Goal: Task Accomplishment & Management: Complete application form

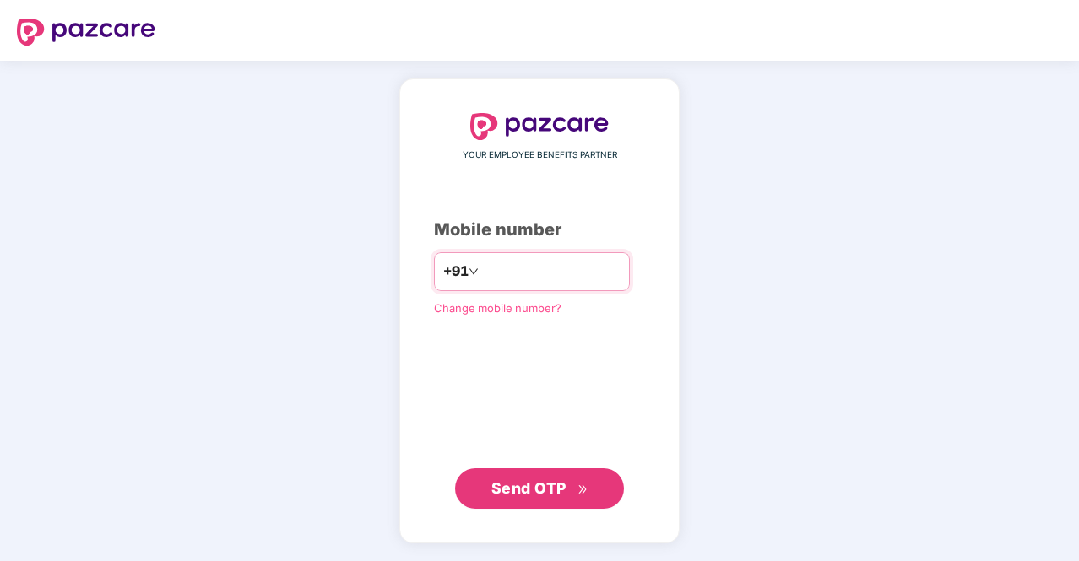
click at [510, 279] on input "number" at bounding box center [551, 271] width 138 height 27
type input "**********"
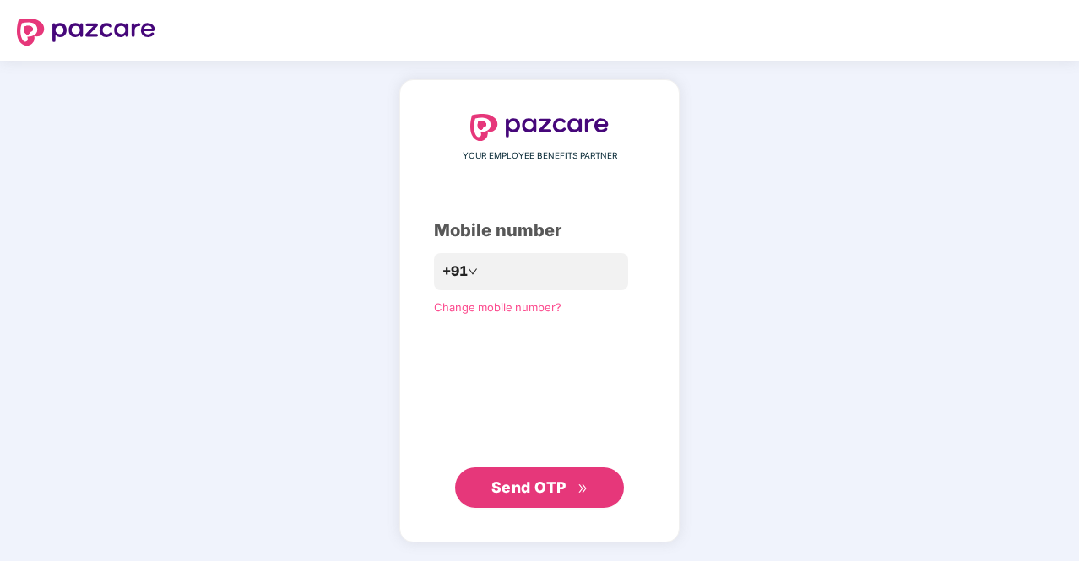
click at [522, 480] on span "Send OTP" at bounding box center [528, 488] width 75 height 18
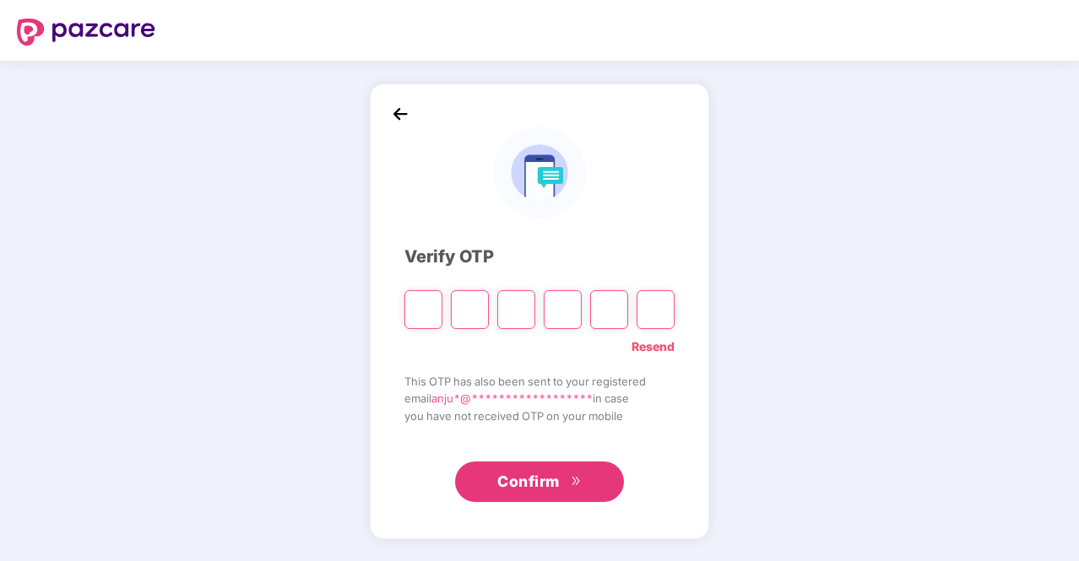
type input "*"
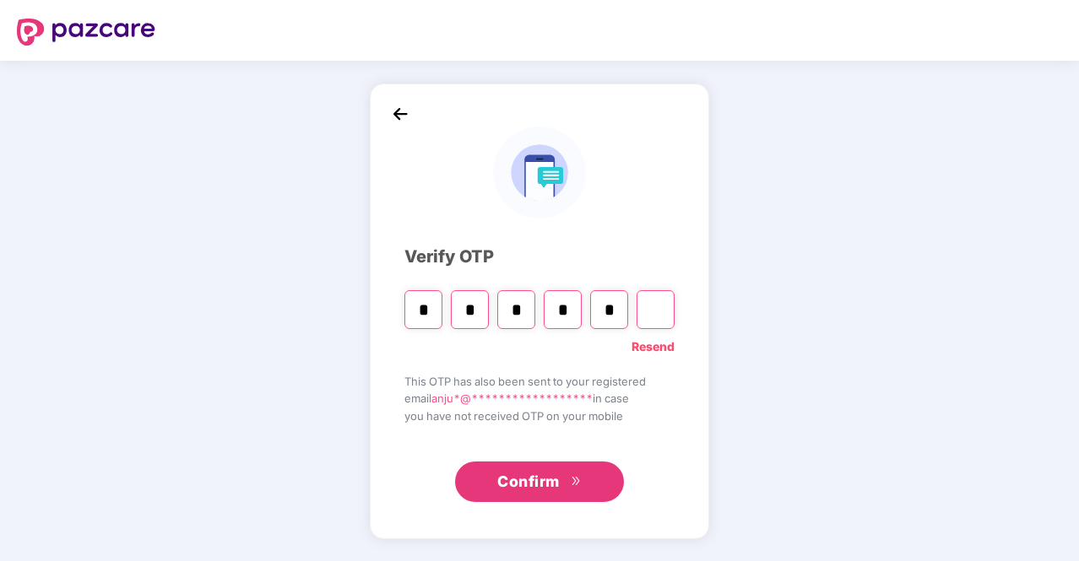
type input "*"
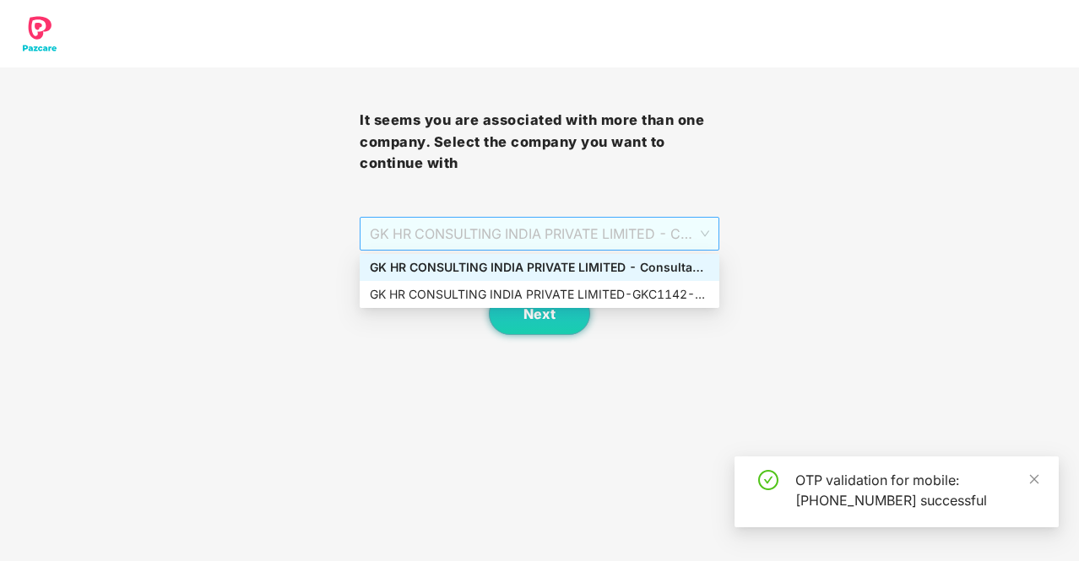
click at [583, 230] on span "GK HR CONSULTING INDIA PRIVATE LIMITED - Consultant - GKC1142 - ADMIN" at bounding box center [539, 234] width 339 height 32
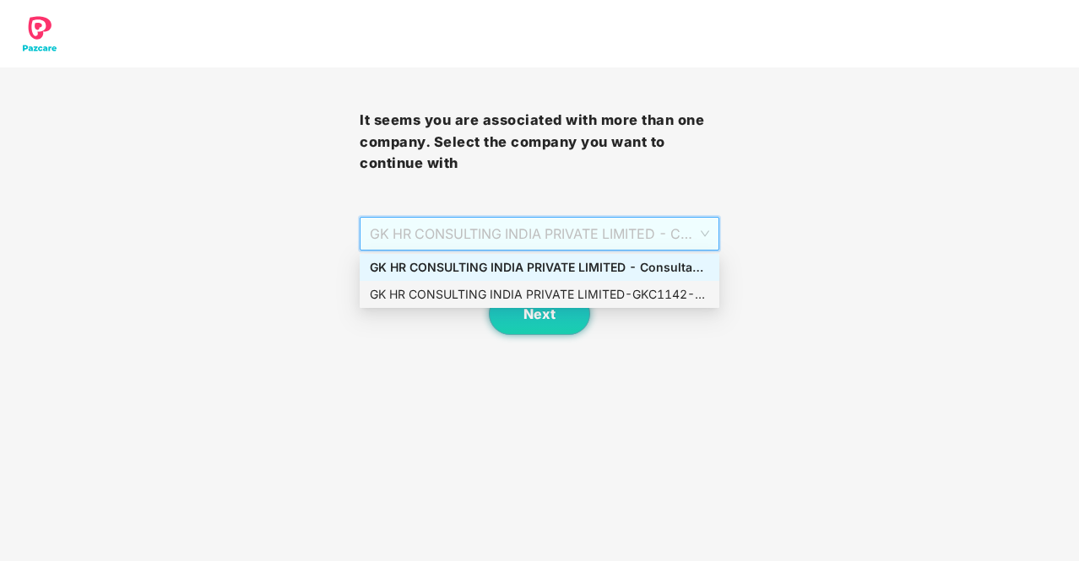
click at [499, 289] on div "GK HR CONSULTING INDIA PRIVATE LIMITED - GKC1142 - ADMIN" at bounding box center [539, 294] width 339 height 19
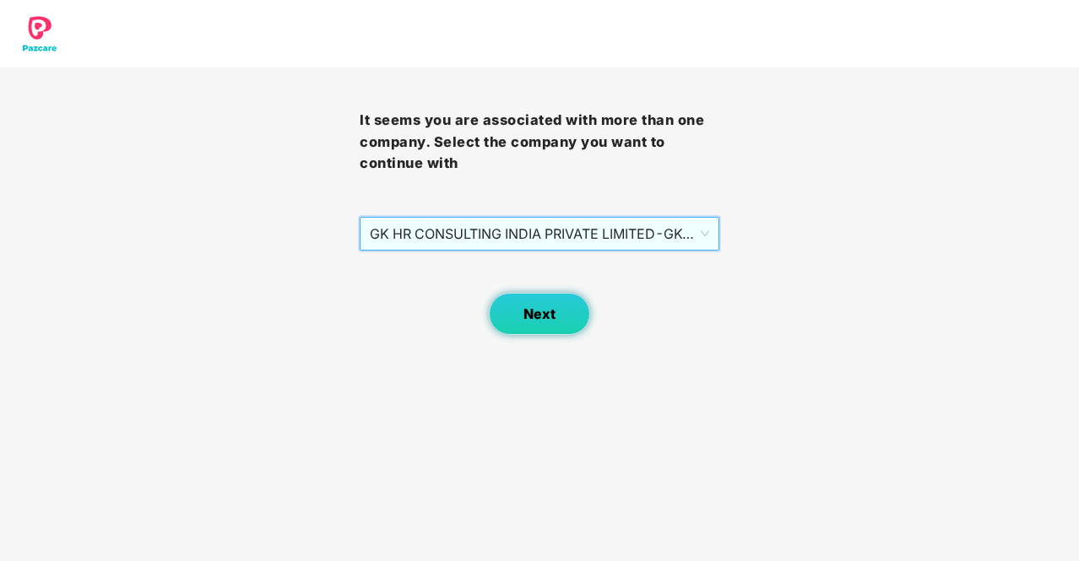
click at [520, 306] on button "Next" at bounding box center [539, 314] width 101 height 42
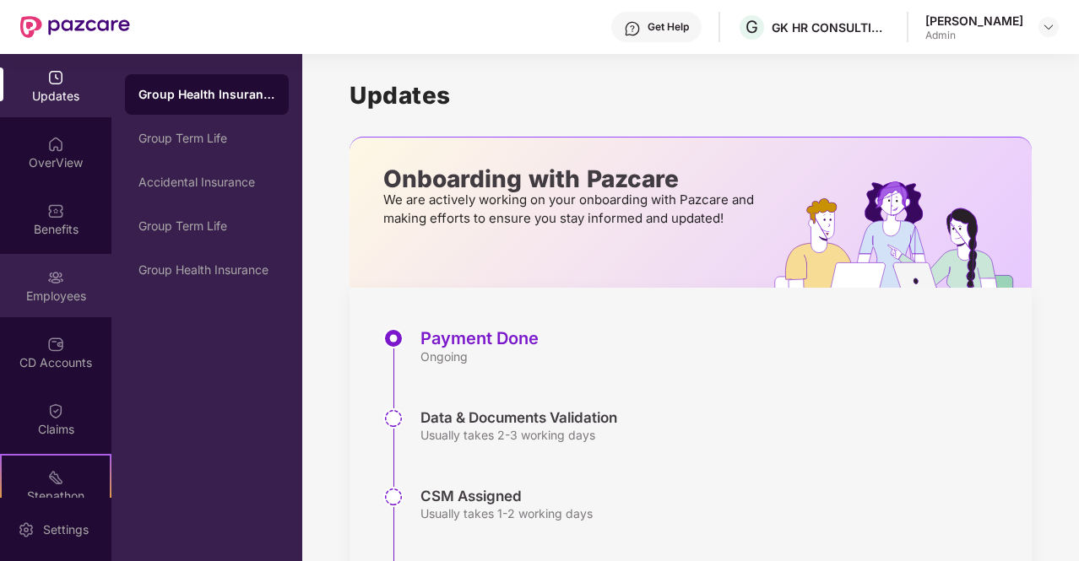
click at [57, 284] on img at bounding box center [55, 277] width 17 height 17
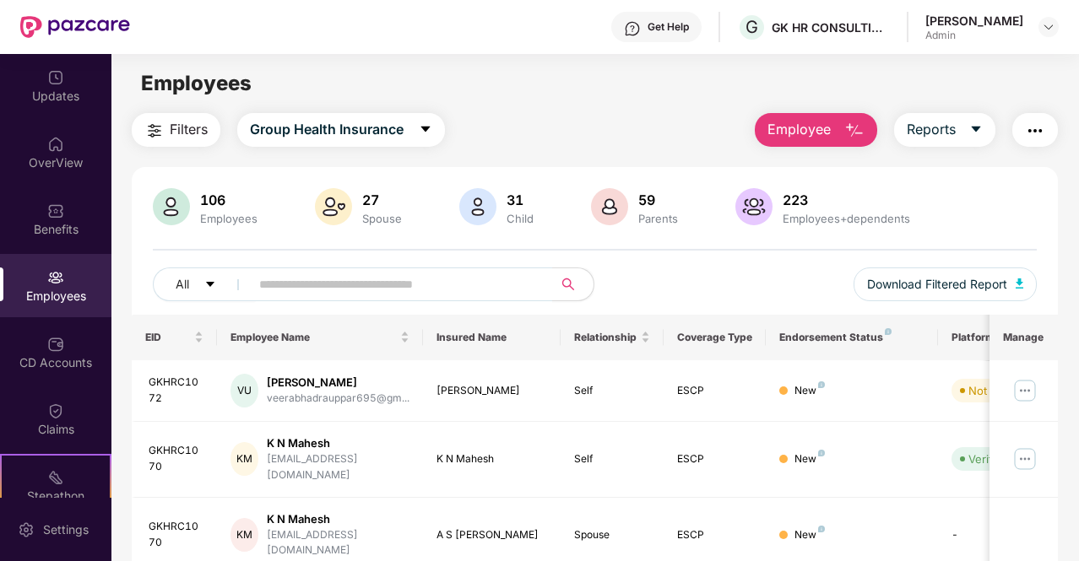
click at [835, 122] on button "Employee" at bounding box center [816, 130] width 122 height 34
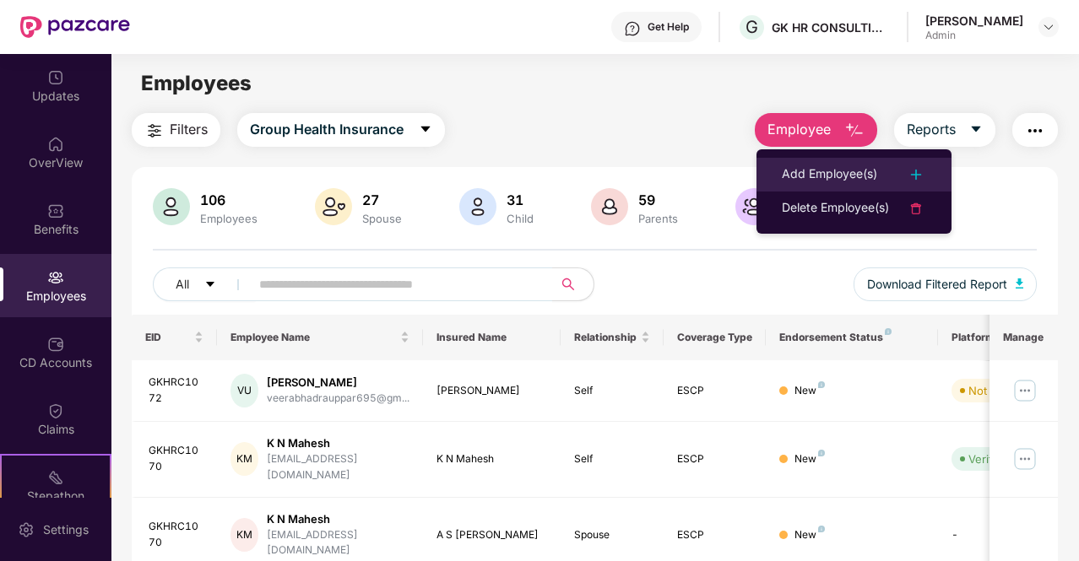
click at [807, 176] on div "Add Employee(s)" at bounding box center [829, 175] width 95 height 20
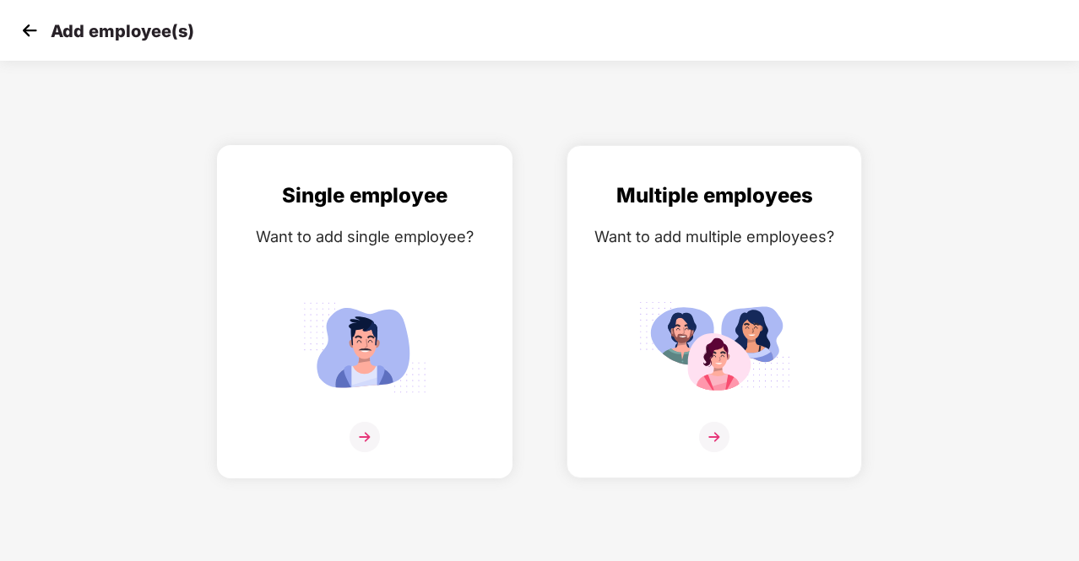
click at [319, 290] on div "Single employee Want to add single employee?" at bounding box center [365, 327] width 260 height 294
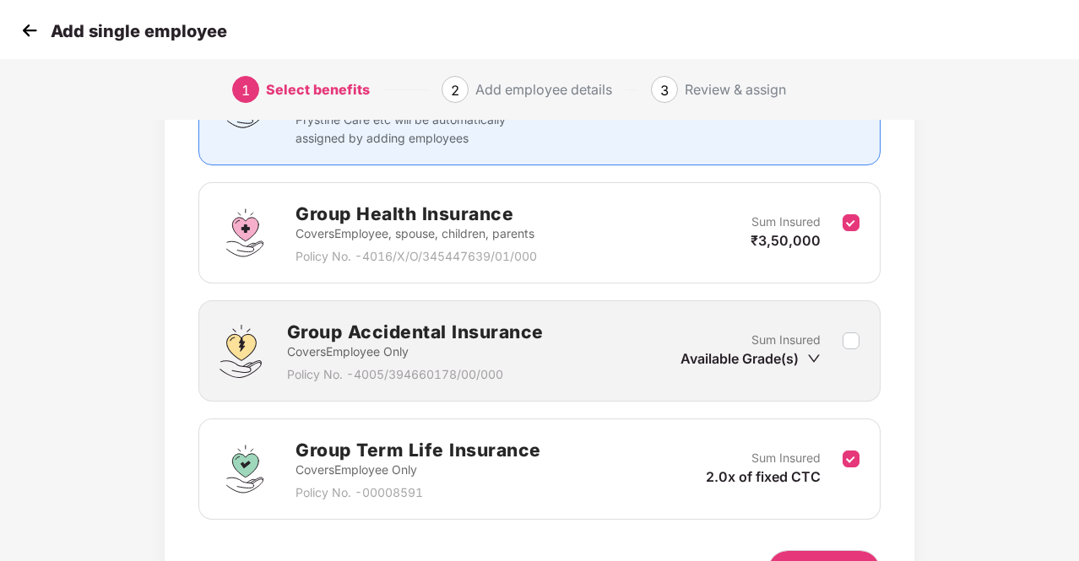
scroll to position [196, 0]
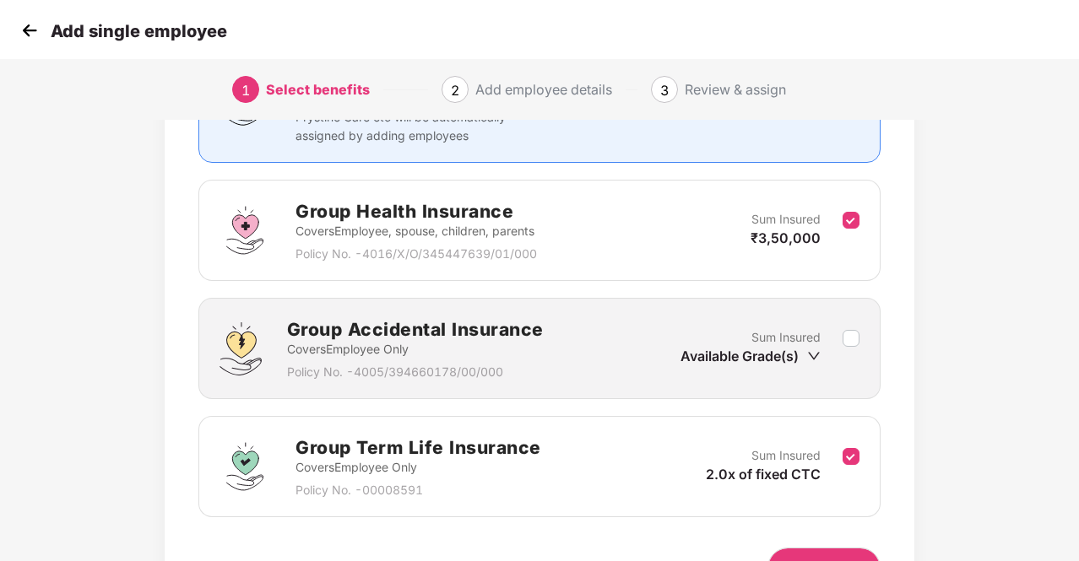
click at [27, 26] on img at bounding box center [29, 30] width 25 height 25
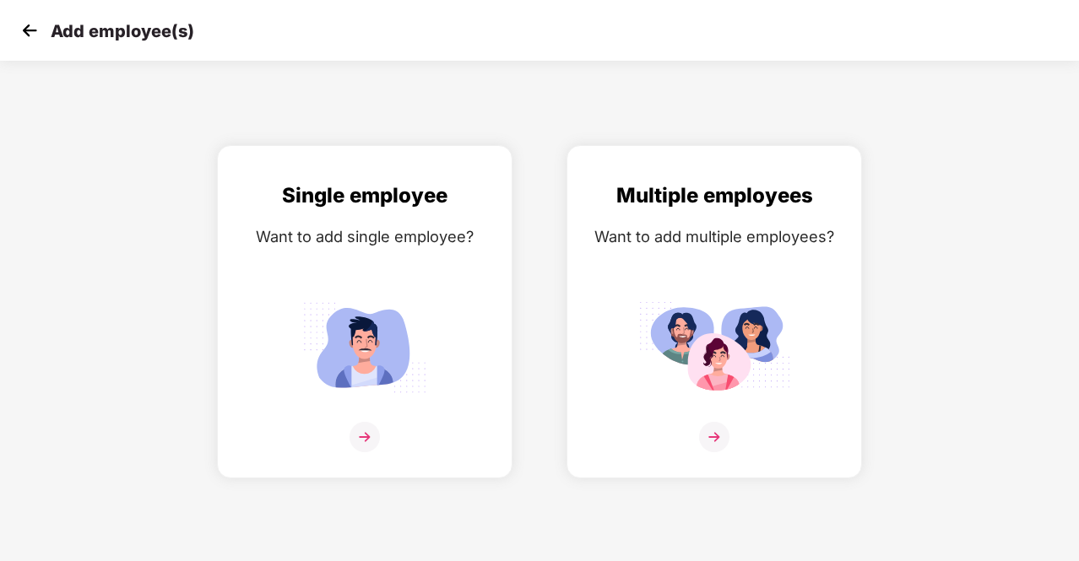
click at [27, 26] on img at bounding box center [29, 30] width 25 height 25
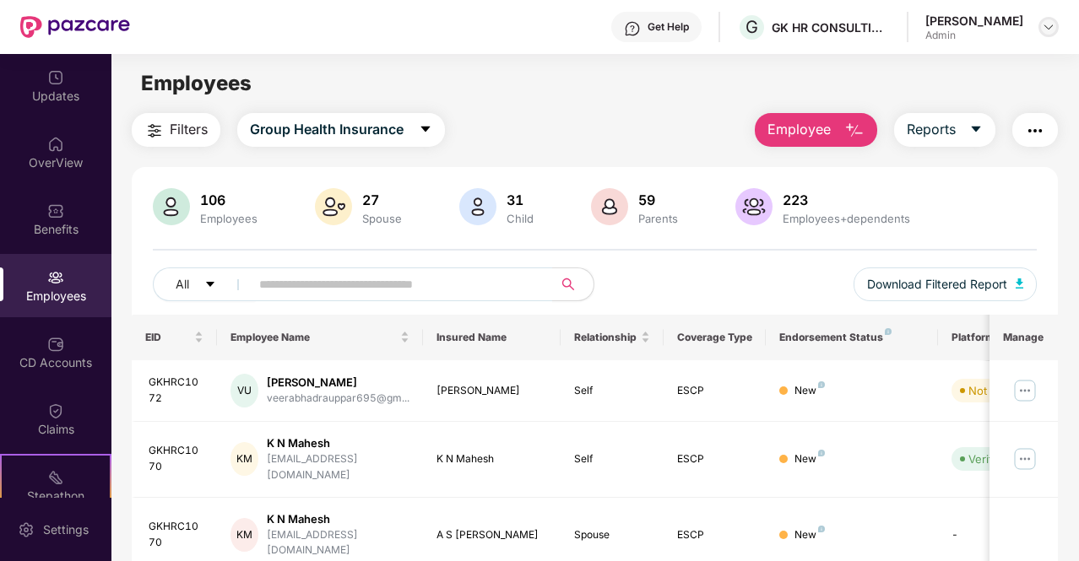
click at [1046, 27] on img at bounding box center [1049, 27] width 14 height 14
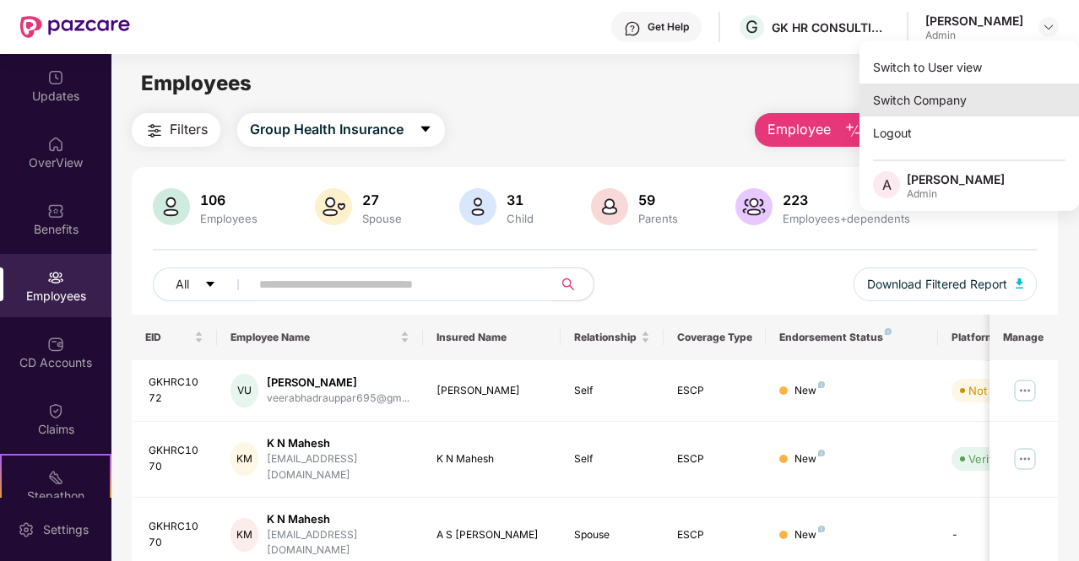
click at [889, 111] on div "Switch Company" at bounding box center [968, 100] width 219 height 33
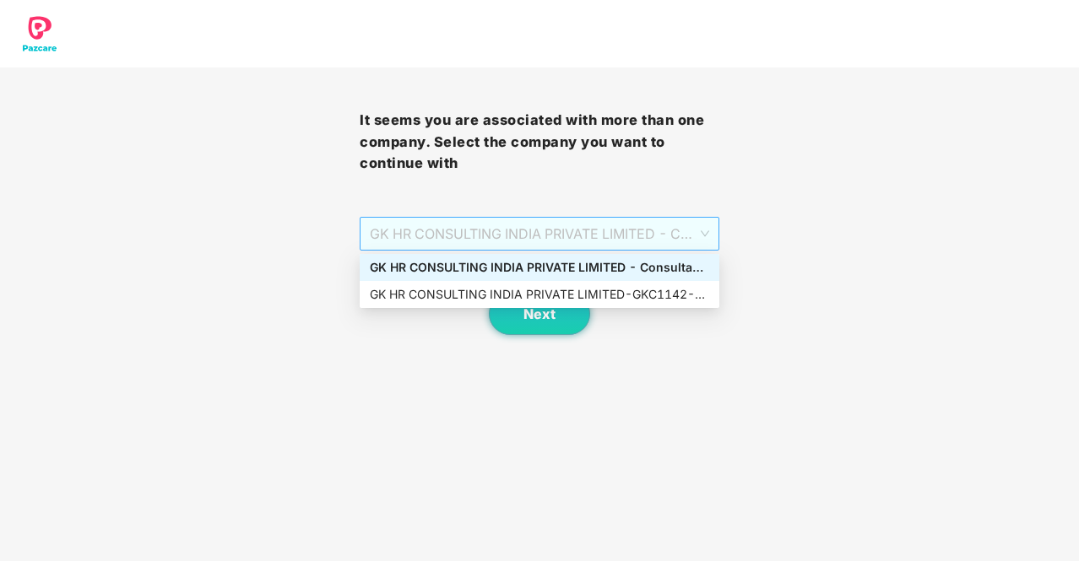
click at [586, 239] on span "GK HR CONSULTING INDIA PRIVATE LIMITED - Consultant - GKC1142 - ADMIN" at bounding box center [539, 234] width 339 height 32
click at [567, 261] on div "GK HR CONSULTING INDIA PRIVATE LIMITED - Consultant - GKC1142 - ADMIN" at bounding box center [539, 267] width 339 height 19
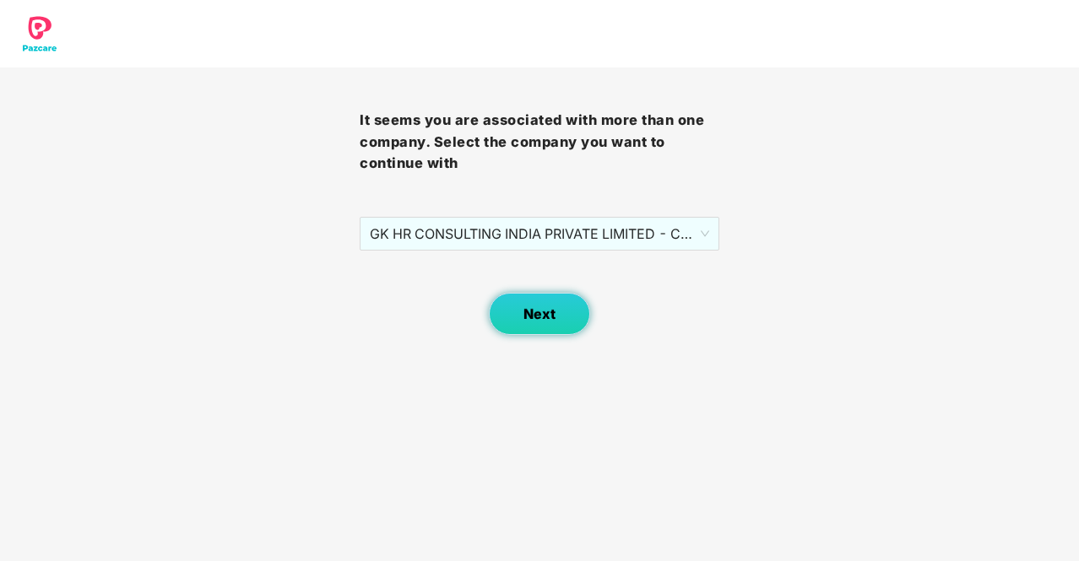
click at [529, 323] on button "Next" at bounding box center [539, 314] width 101 height 42
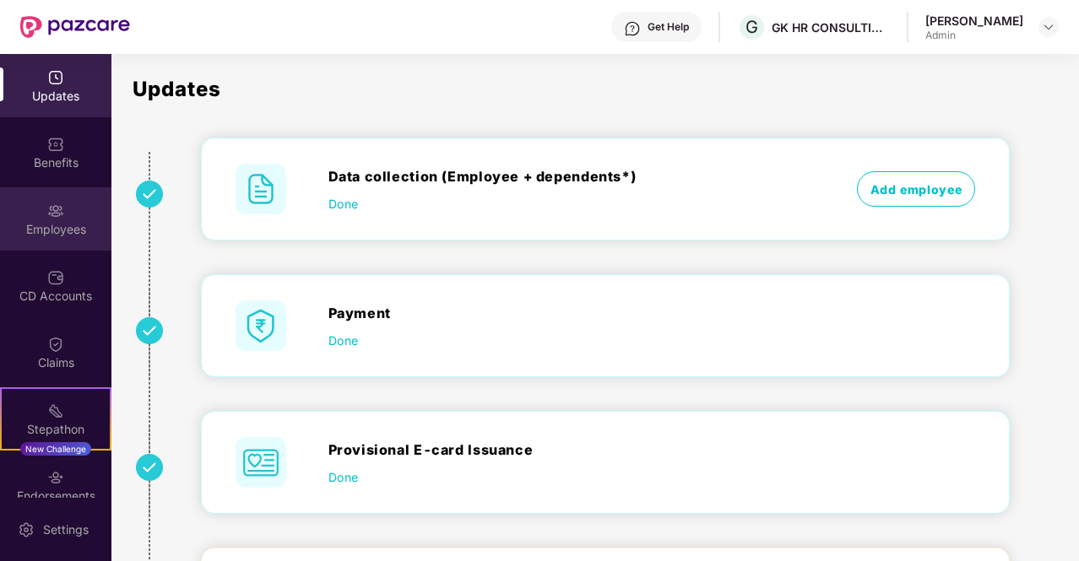
click at [25, 214] on div "Employees" at bounding box center [55, 218] width 111 height 63
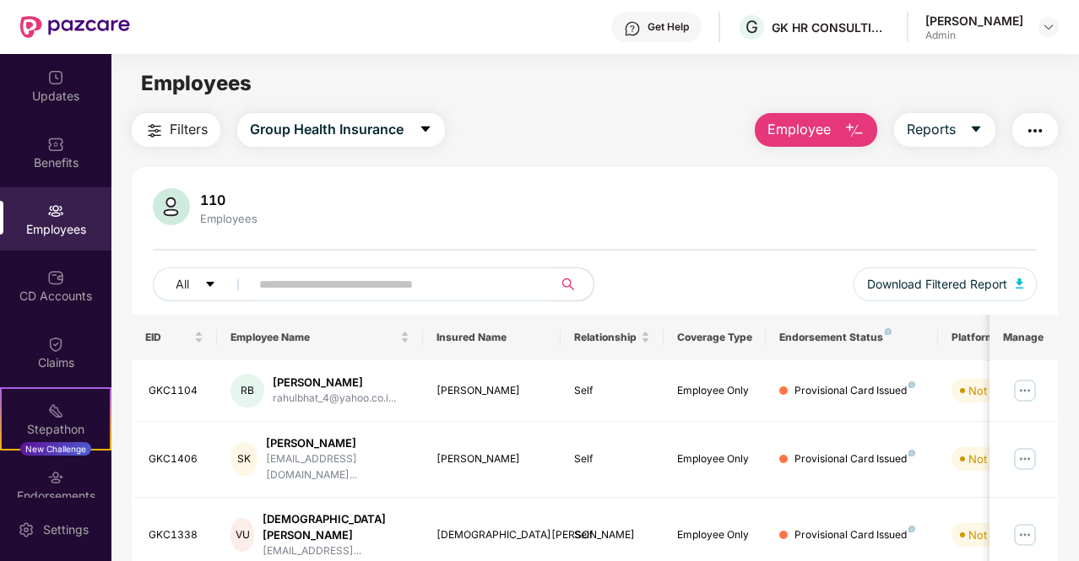
click at [840, 134] on button "Employee" at bounding box center [816, 130] width 122 height 34
click at [518, 244] on div "110 Employees All Download Filtered Report" at bounding box center [595, 251] width 926 height 127
click at [293, 290] on input "text" at bounding box center [394, 284] width 271 height 25
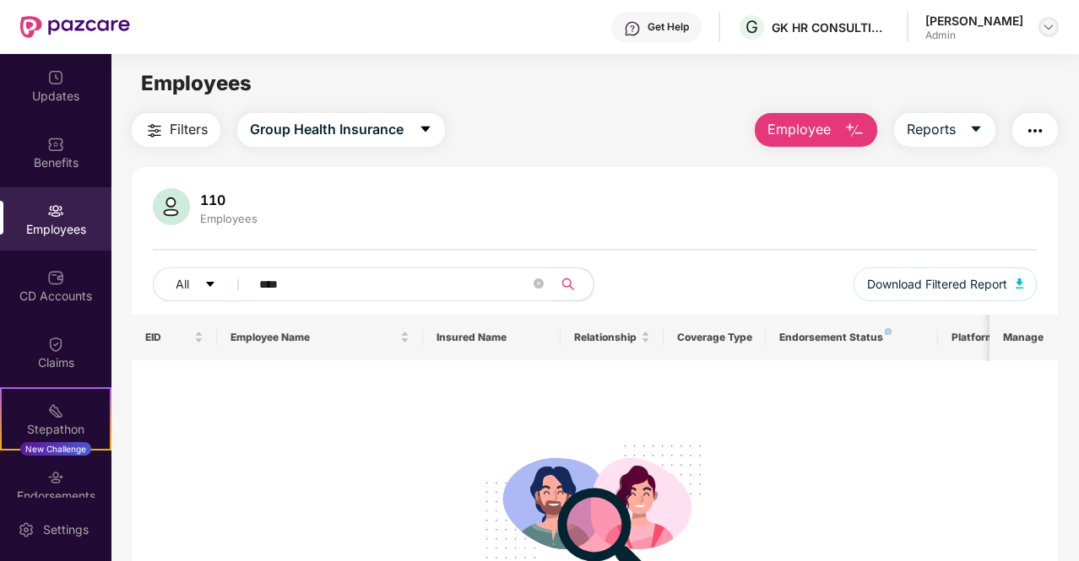
type input "****"
click at [1053, 32] on img at bounding box center [1049, 27] width 14 height 14
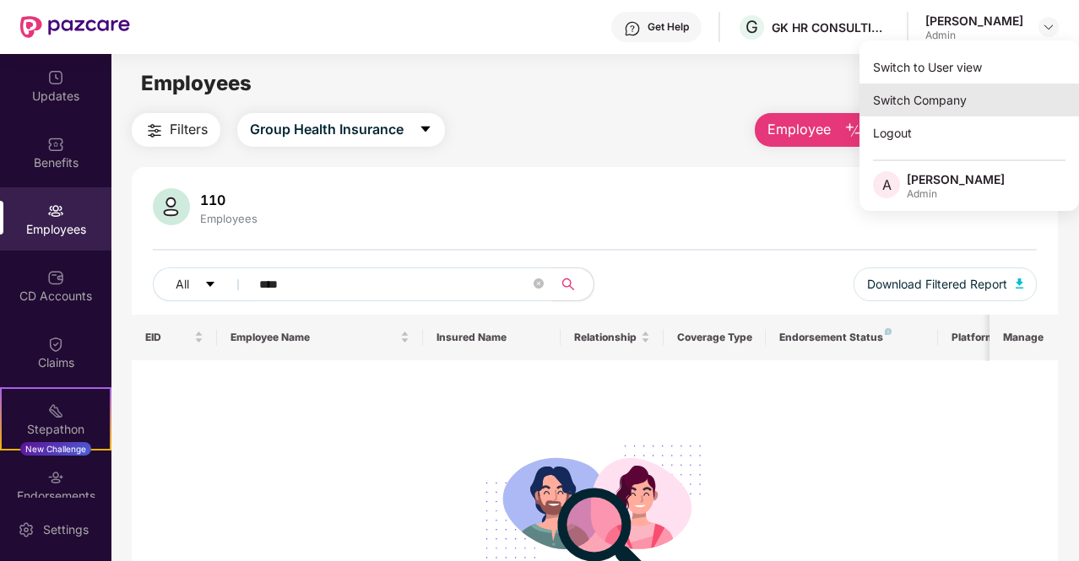
click at [903, 97] on div "Switch Company" at bounding box center [968, 100] width 219 height 33
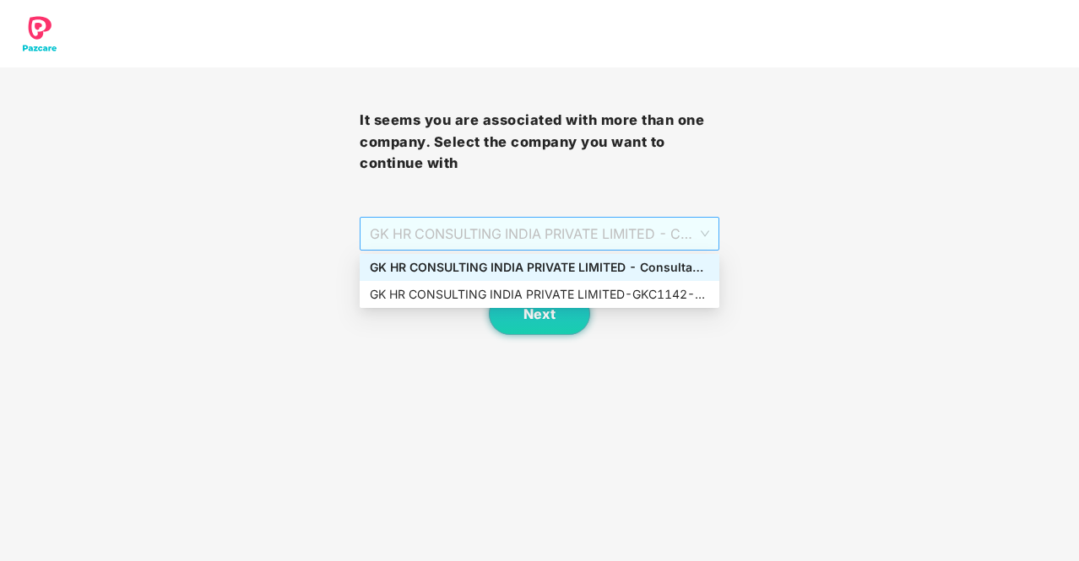
click at [461, 239] on span "GK HR CONSULTING INDIA PRIVATE LIMITED - Consultant - GKC1142 - ADMIN" at bounding box center [539, 234] width 339 height 32
click at [443, 301] on div "GK HR CONSULTING INDIA PRIVATE LIMITED - GKC1142 - ADMIN" at bounding box center [539, 294] width 339 height 19
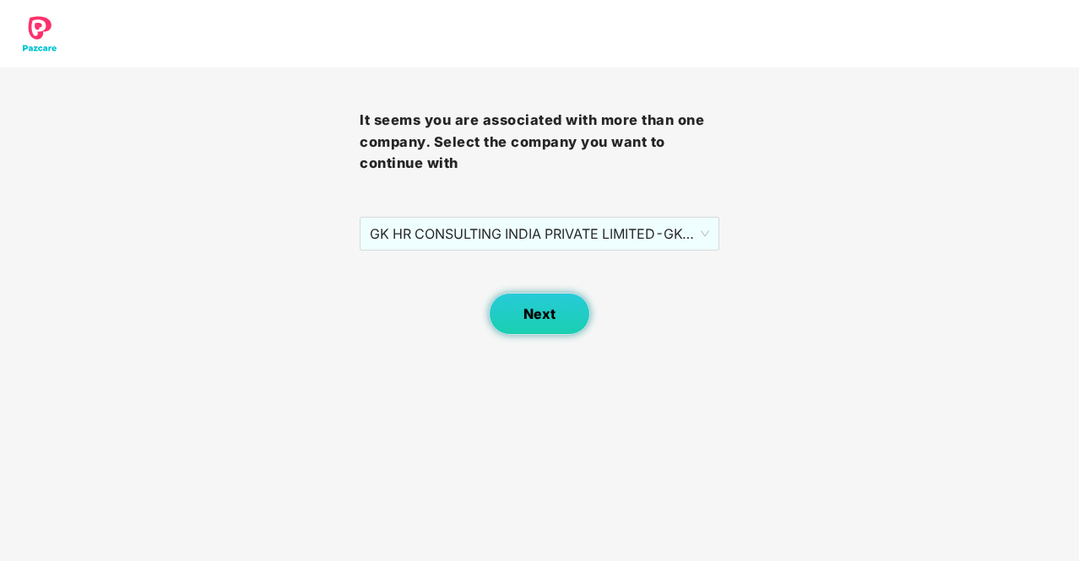
click at [547, 308] on span "Next" at bounding box center [539, 314] width 32 height 16
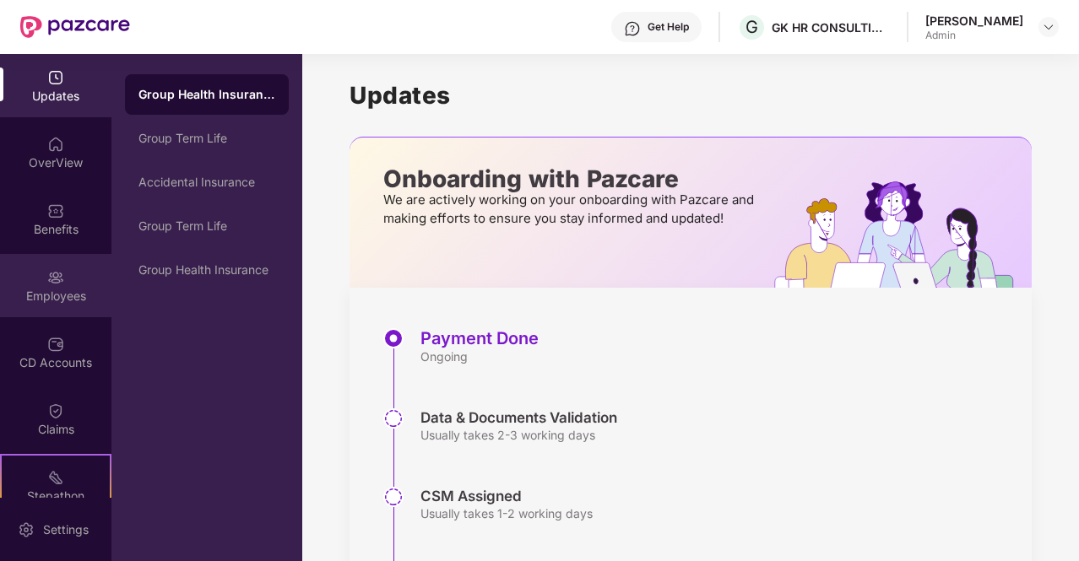
click at [59, 282] on img at bounding box center [55, 277] width 17 height 17
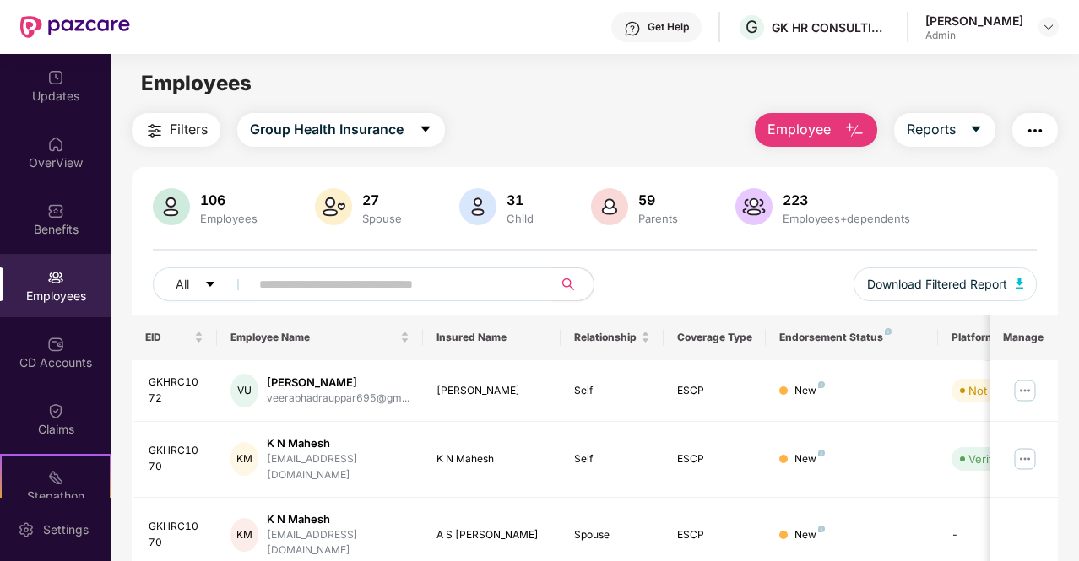
click at [299, 283] on input "text" at bounding box center [394, 284] width 271 height 25
click at [1030, 388] on img at bounding box center [1024, 390] width 27 height 27
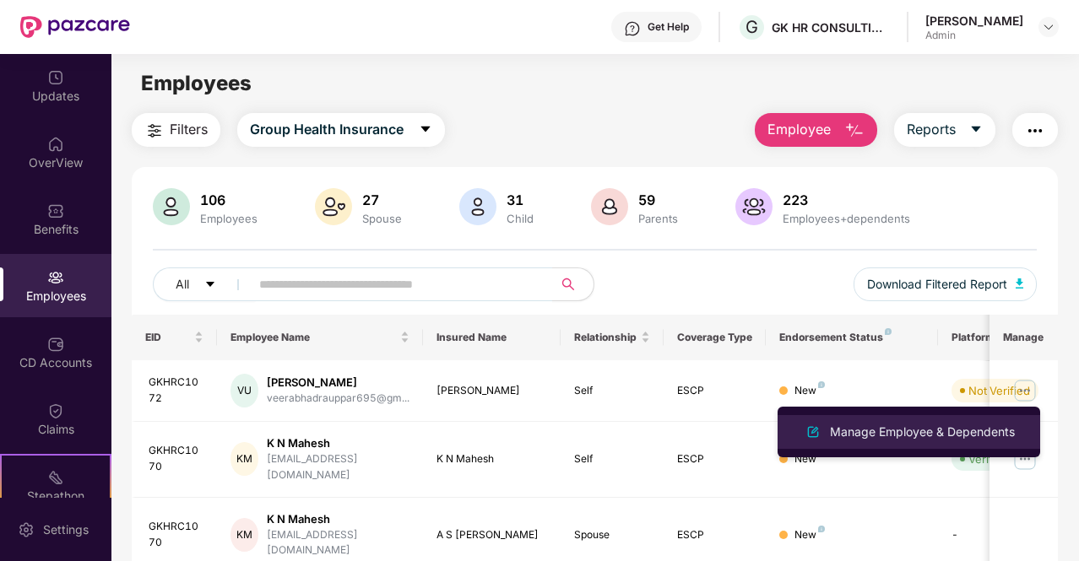
click at [874, 428] on div "Manage Employee & Dependents" at bounding box center [922, 432] width 192 height 19
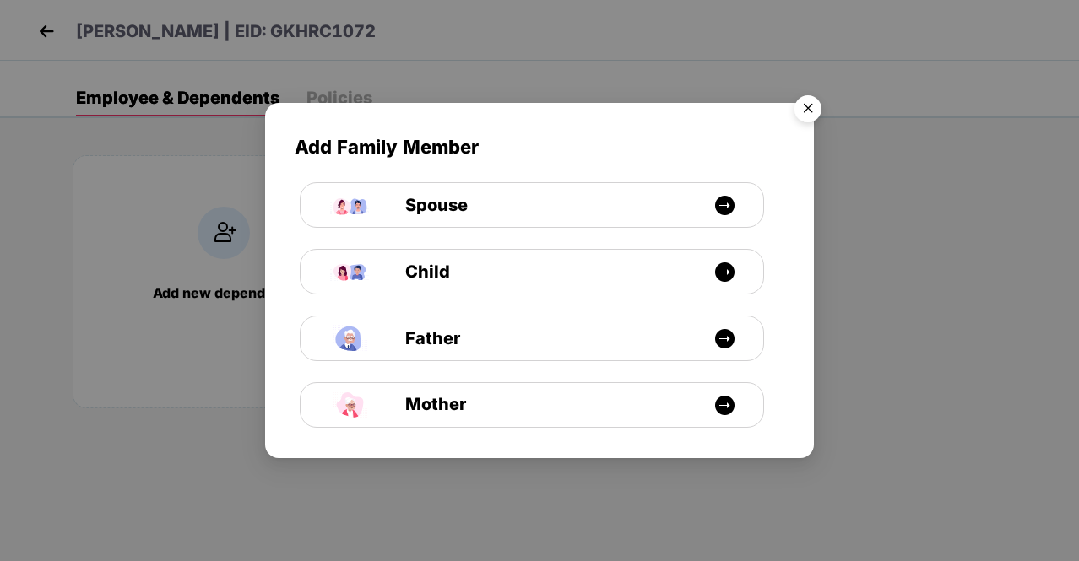
click at [805, 105] on img "Close" at bounding box center [807, 111] width 47 height 47
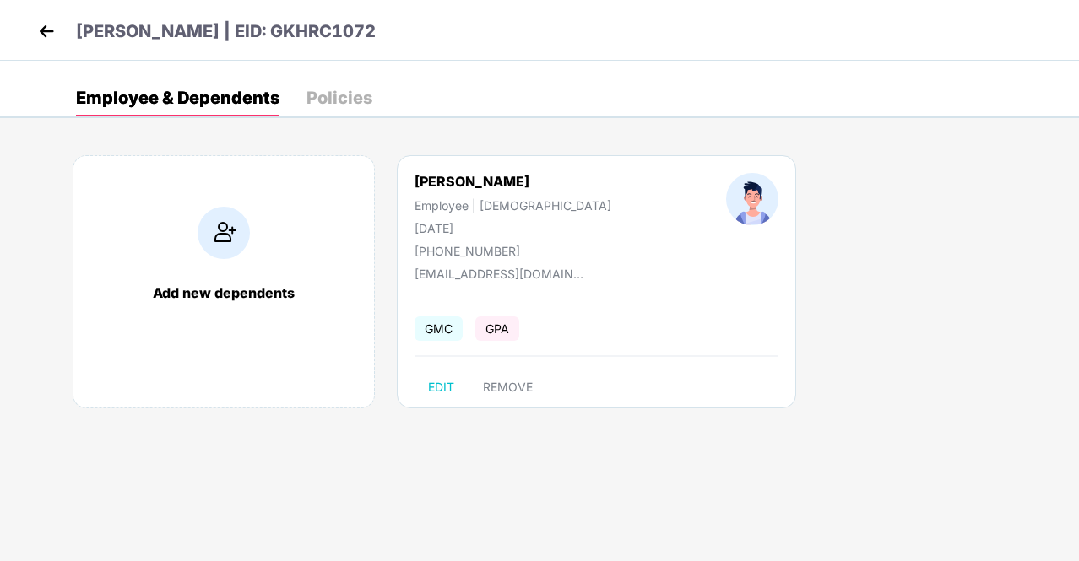
click at [326, 97] on div "Policies" at bounding box center [339, 97] width 66 height 17
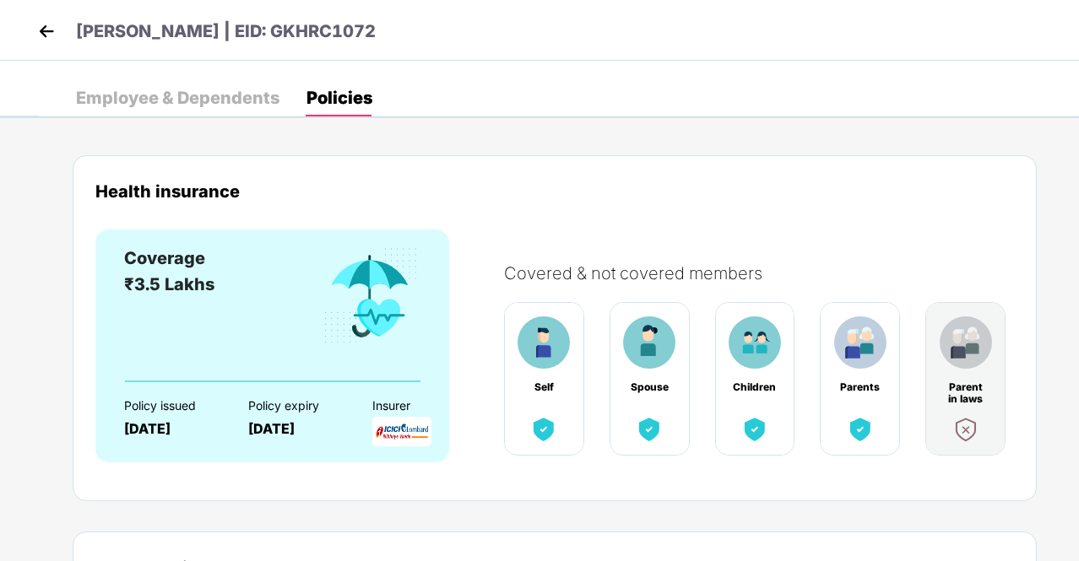
click at [43, 29] on img at bounding box center [46, 31] width 25 height 25
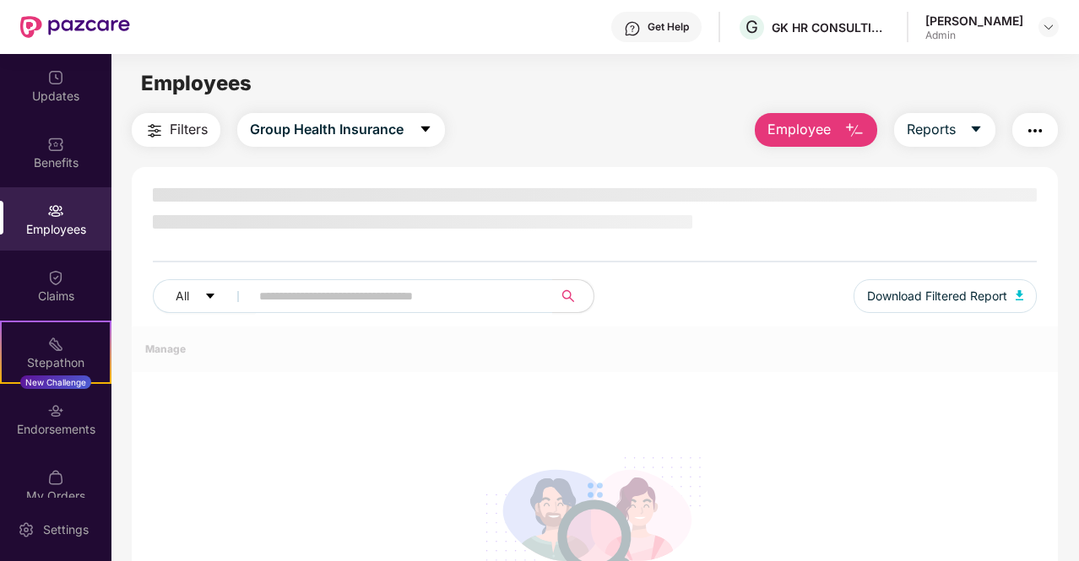
click at [1016, 24] on div "[PERSON_NAME]" at bounding box center [974, 21] width 98 height 16
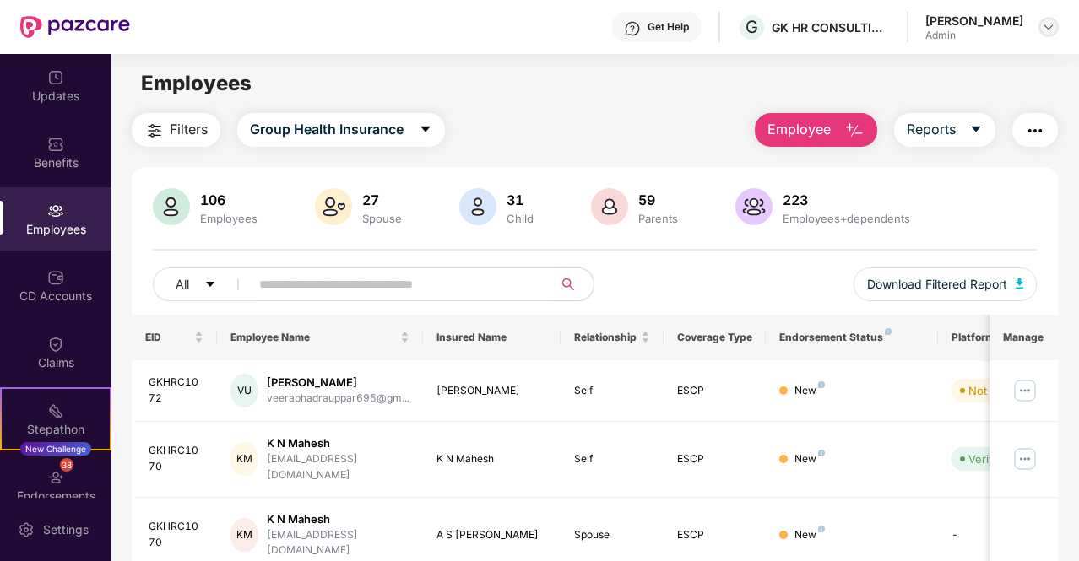
click at [1042, 26] on img at bounding box center [1049, 27] width 14 height 14
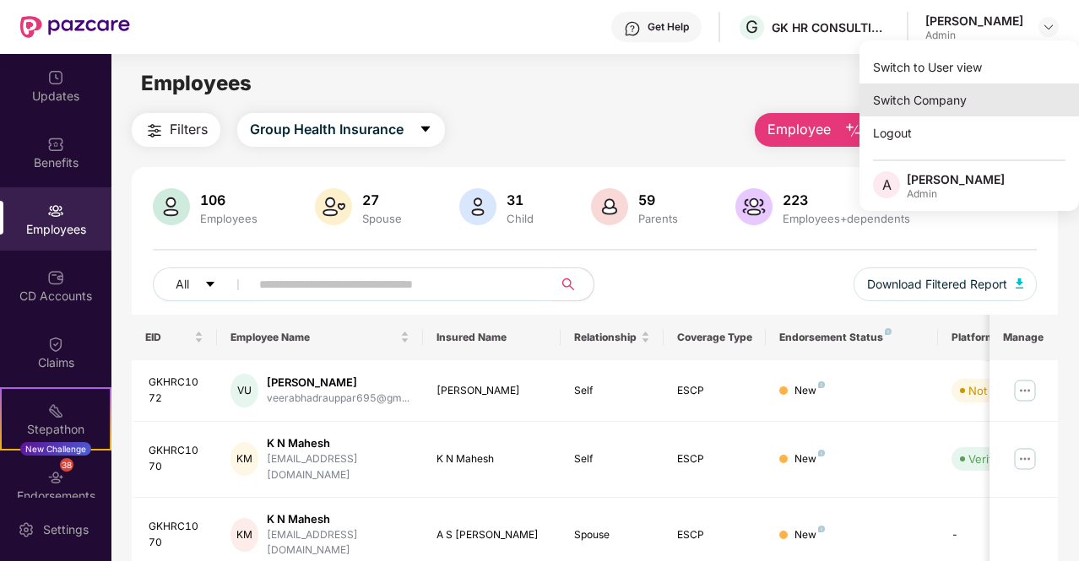
click at [925, 85] on div "Switch Company" at bounding box center [968, 100] width 219 height 33
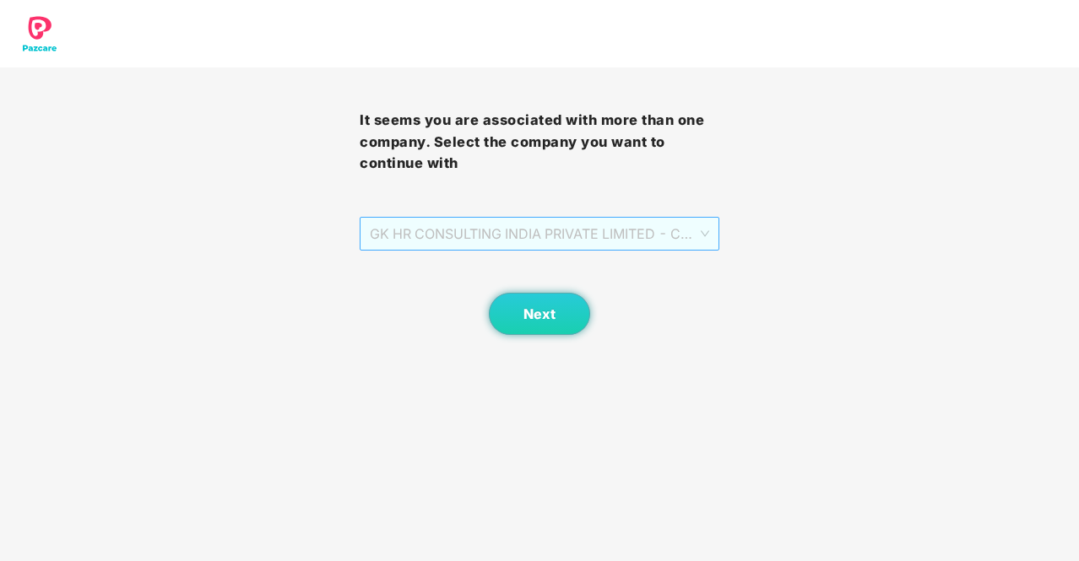
click at [586, 242] on span "GK HR CONSULTING INDIA PRIVATE LIMITED - Consultant - GKC1142 - ADMIN" at bounding box center [539, 234] width 339 height 32
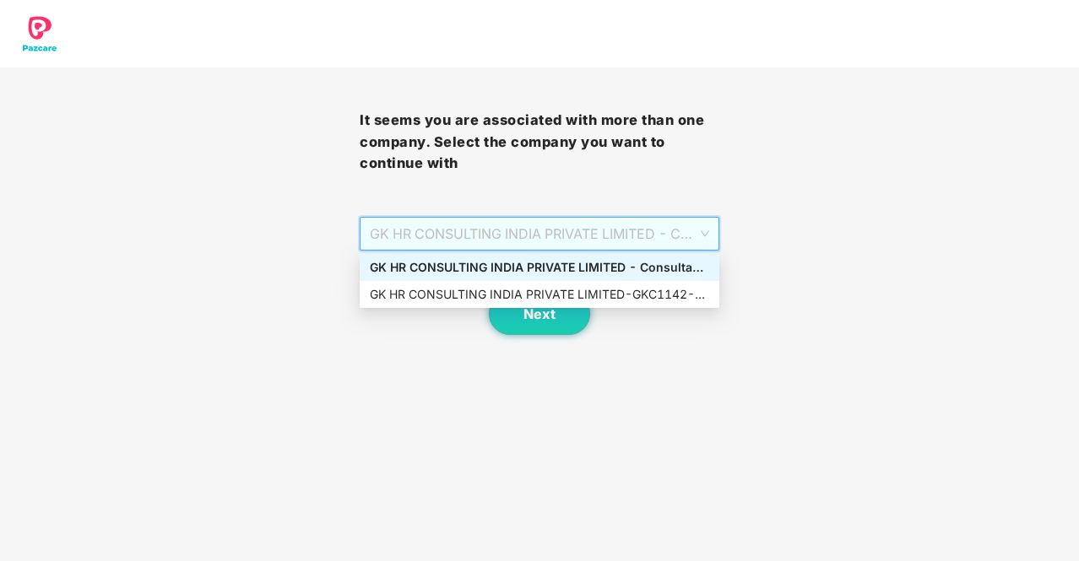
click at [539, 263] on div "GK HR CONSULTING INDIA PRIVATE LIMITED - Consultant - GKC1142 - ADMIN" at bounding box center [539, 267] width 339 height 19
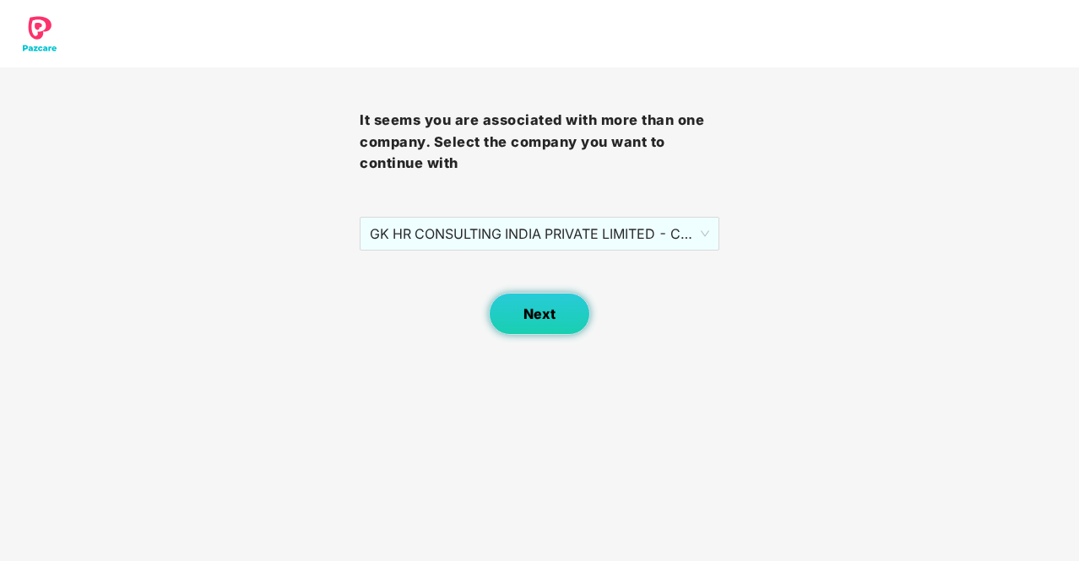
drag, startPoint x: 506, startPoint y: 335, endPoint x: 533, endPoint y: 322, distance: 29.4
click at [533, 322] on button "Next" at bounding box center [539, 314] width 101 height 42
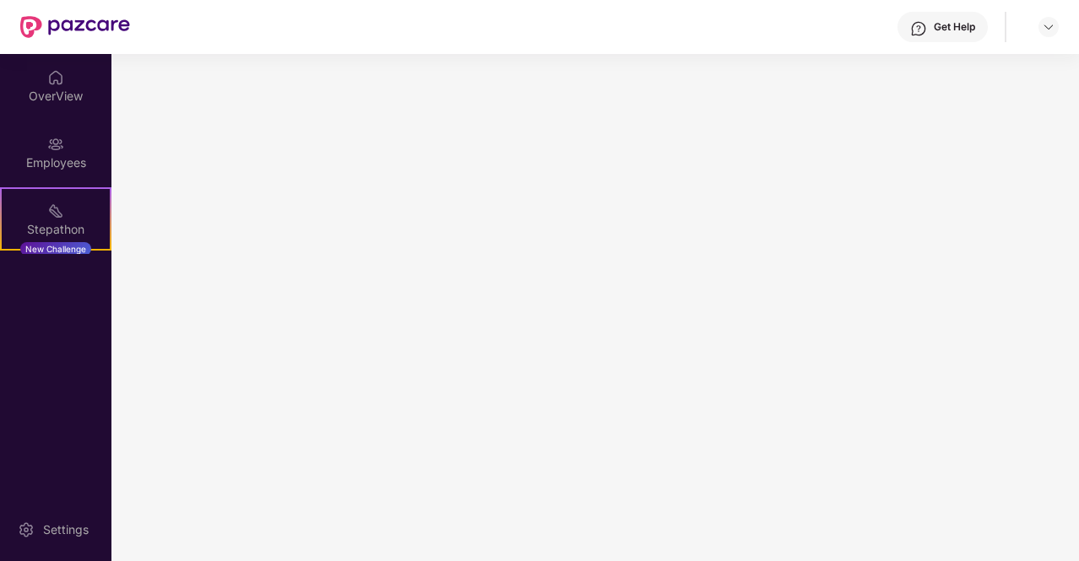
click at [533, 322] on main at bounding box center [594, 307] width 967 height 507
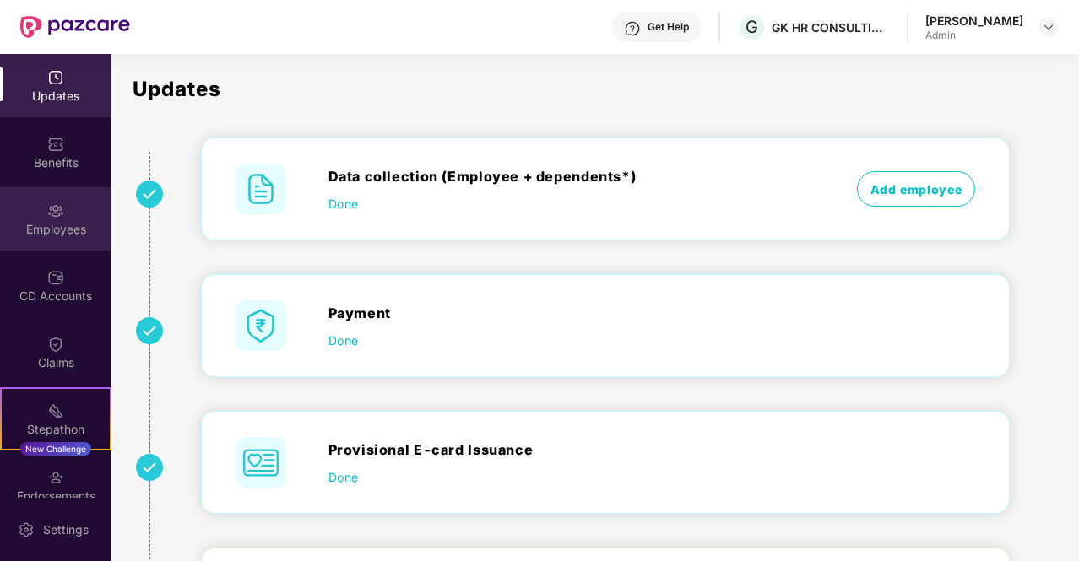
click at [56, 222] on div "Employees" at bounding box center [55, 229] width 111 height 17
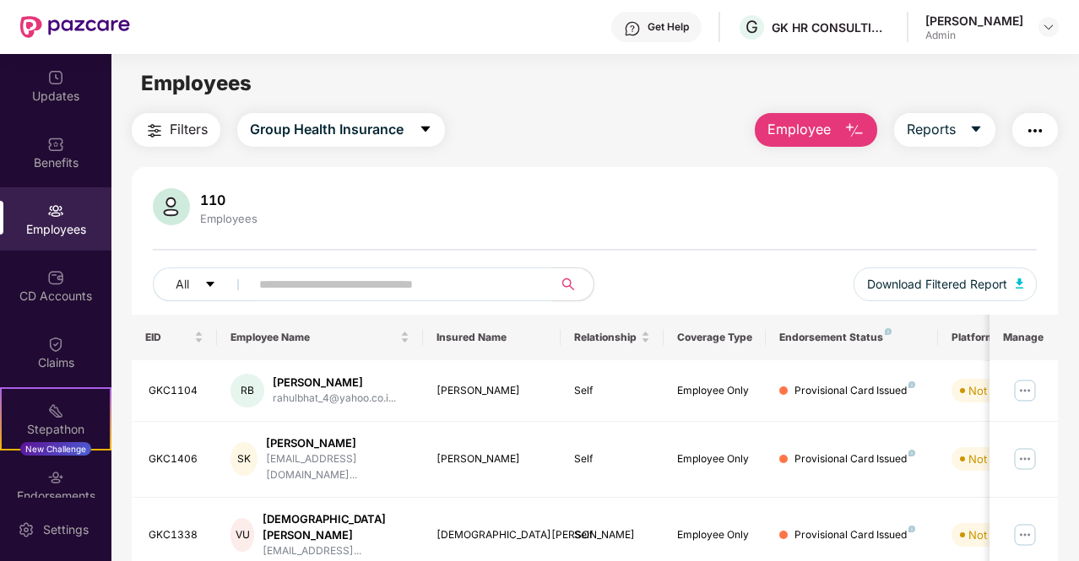
click at [806, 127] on span "Employee" at bounding box center [798, 129] width 63 height 21
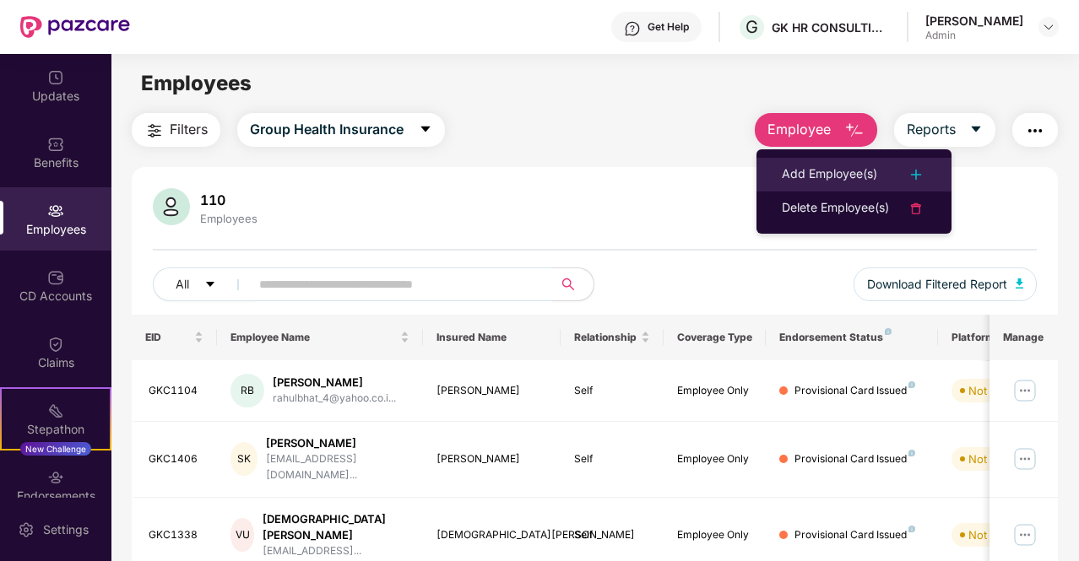
click at [799, 161] on li "Add Employee(s)" at bounding box center [853, 175] width 195 height 34
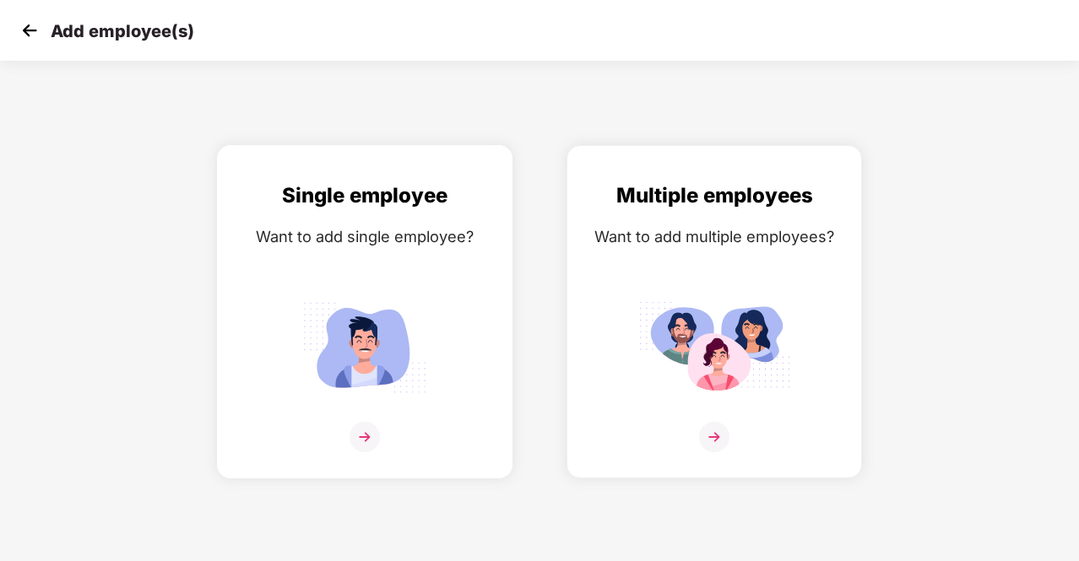
click at [429, 270] on div "Single employee Want to add single employee?" at bounding box center [365, 327] width 260 height 294
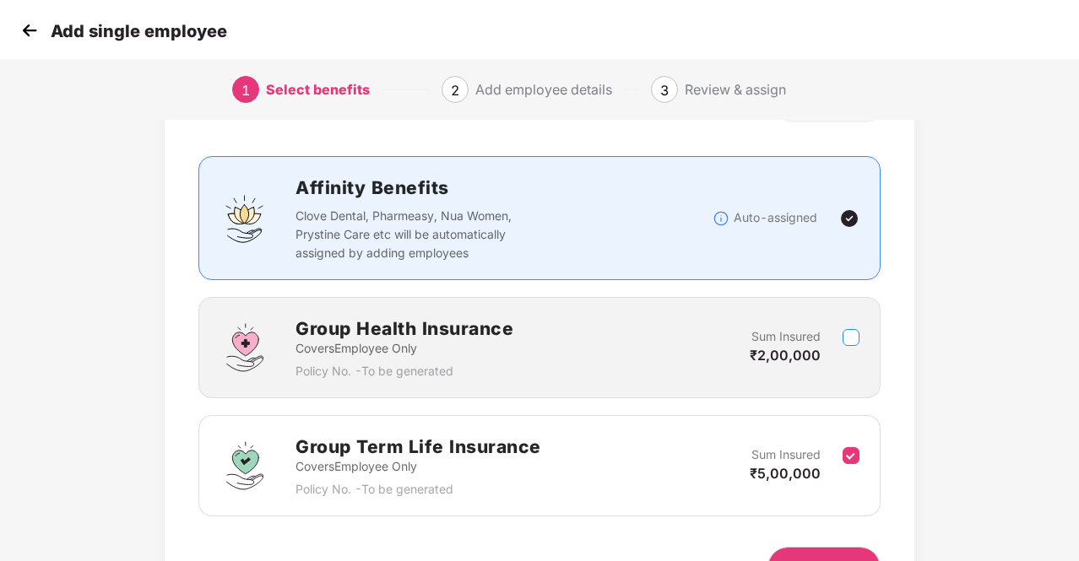
scroll to position [179, 0]
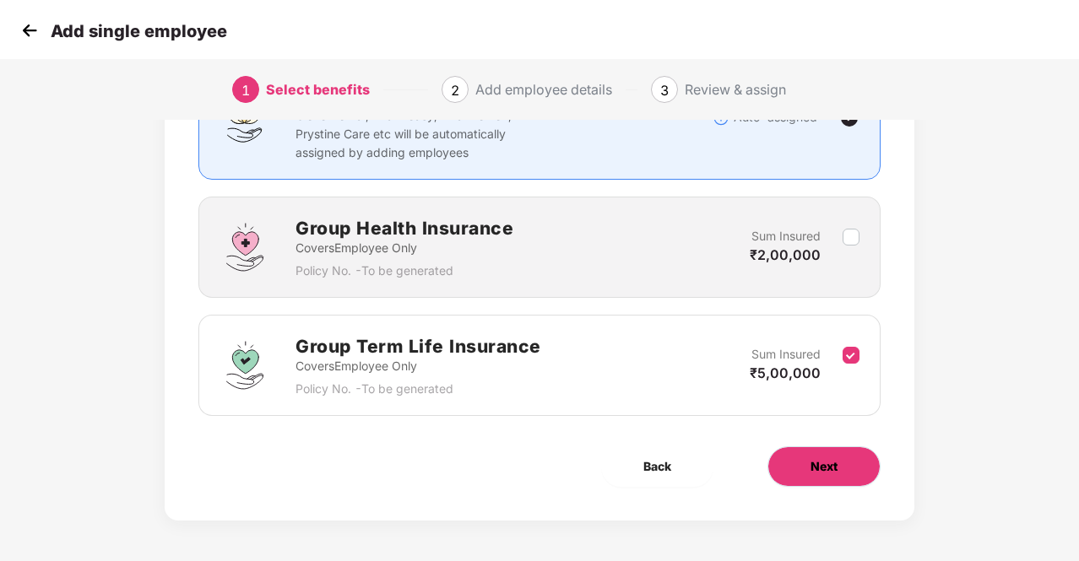
click at [837, 467] on button "Next" at bounding box center [823, 467] width 113 height 41
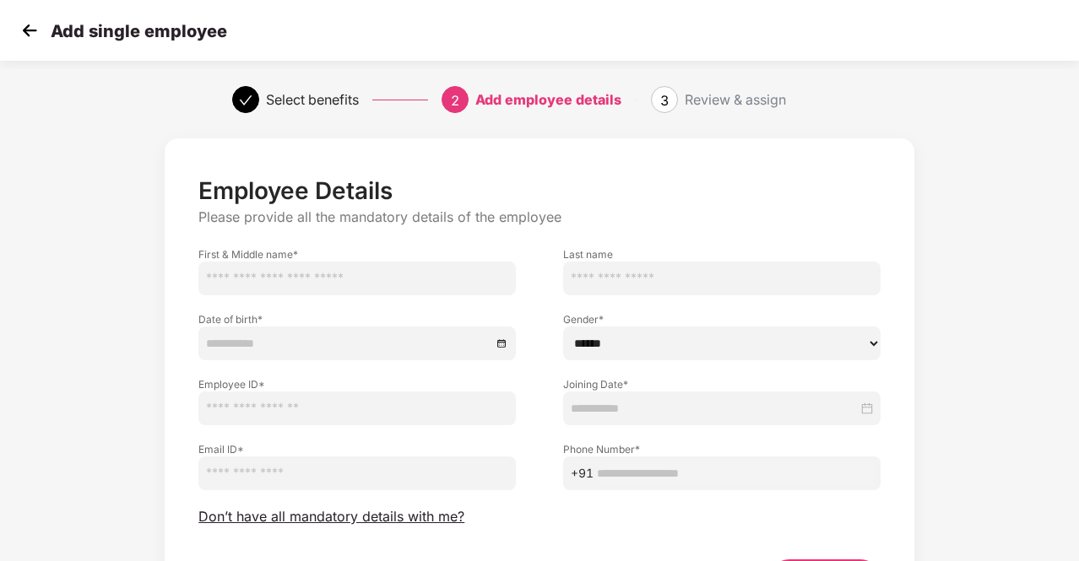
click at [398, 276] on input "text" at bounding box center [356, 279] width 317 height 34
type input "*"
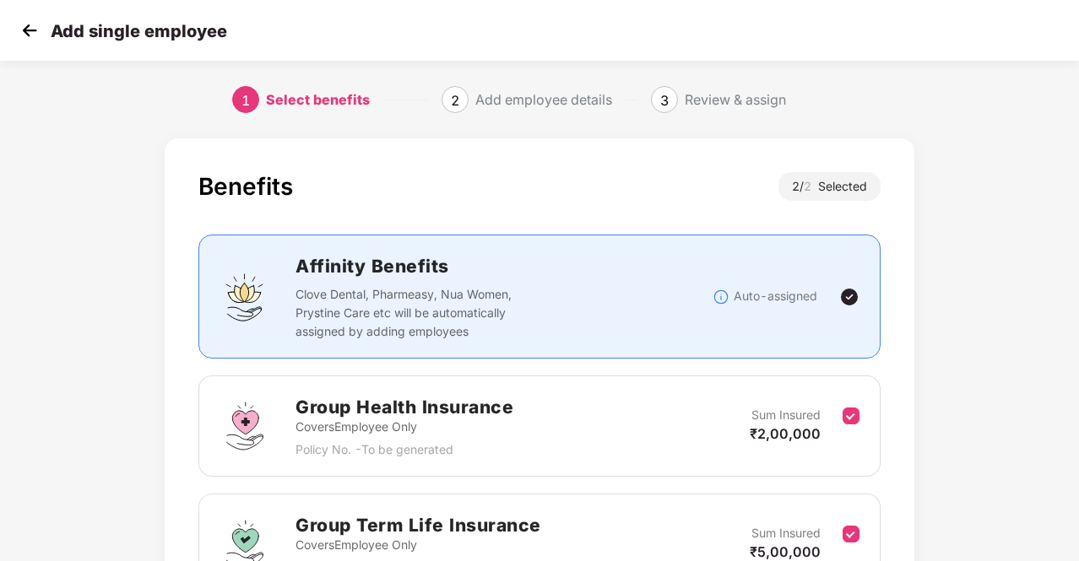
click at [30, 30] on img at bounding box center [29, 30] width 25 height 25
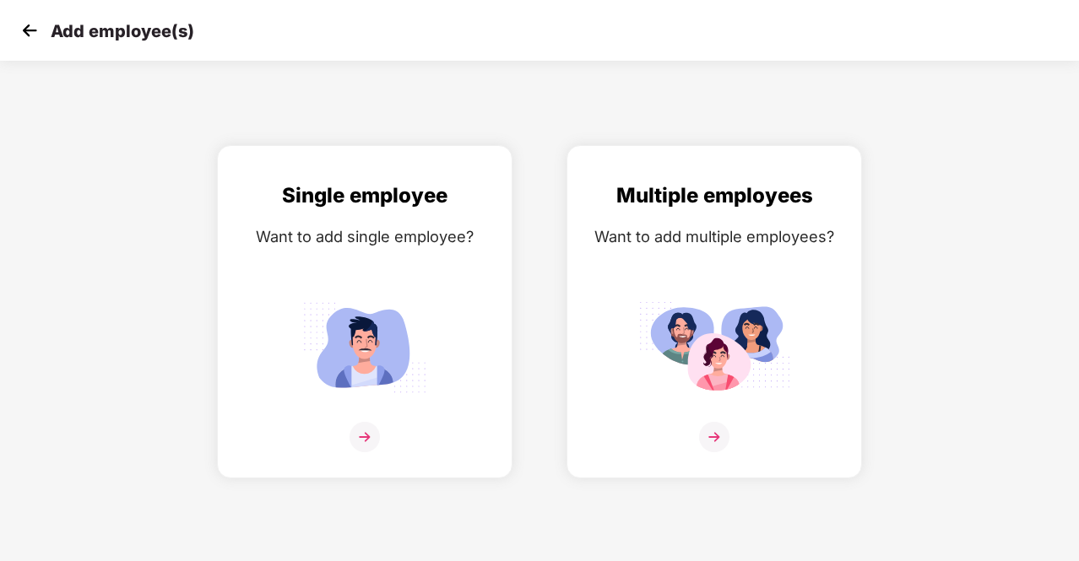
click at [30, 30] on img at bounding box center [29, 30] width 25 height 25
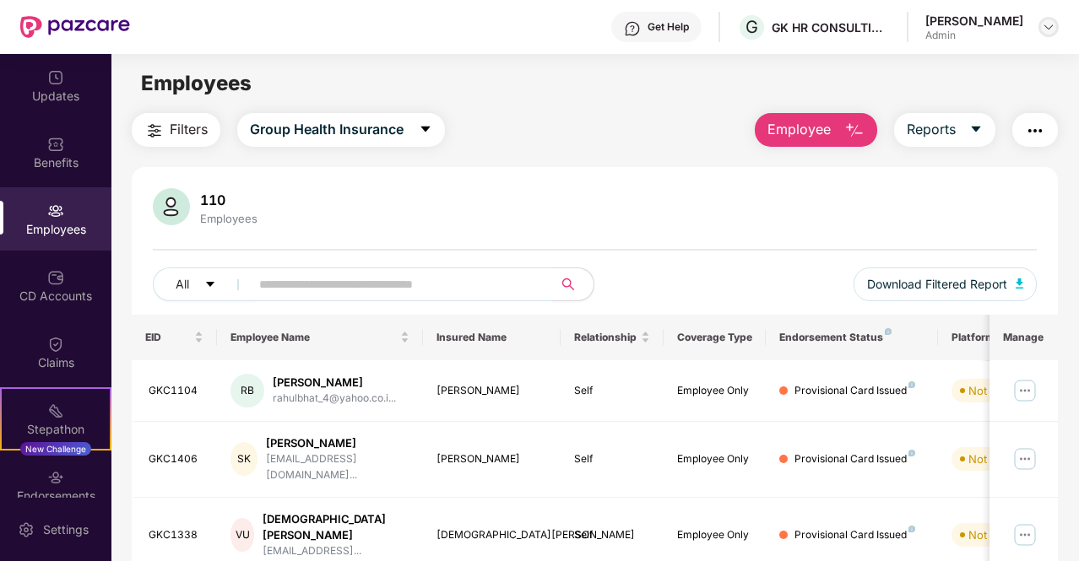
click at [1047, 28] on img at bounding box center [1049, 27] width 14 height 14
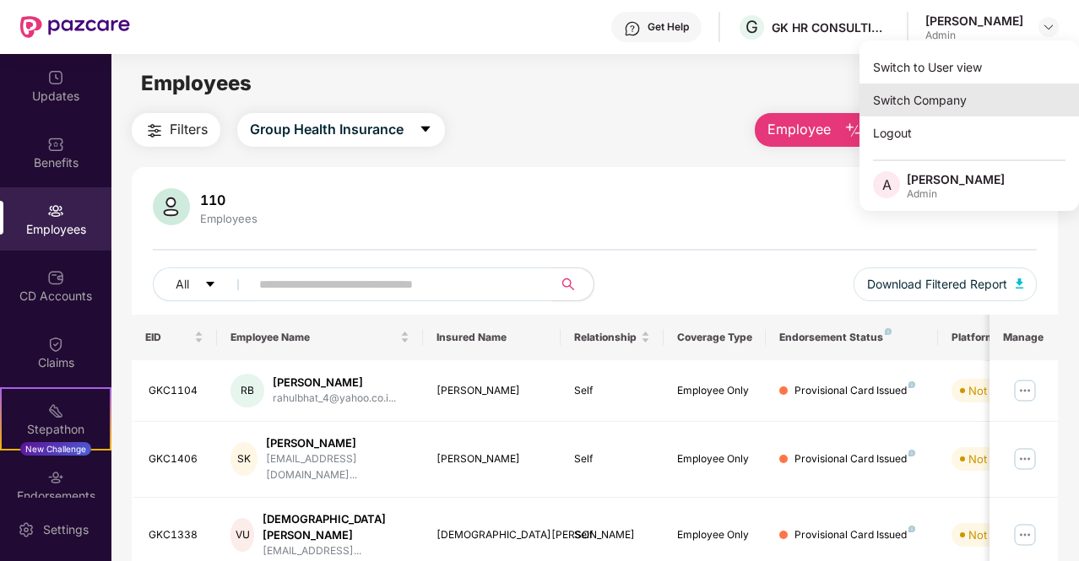
click at [927, 102] on div "Switch Company" at bounding box center [968, 100] width 219 height 33
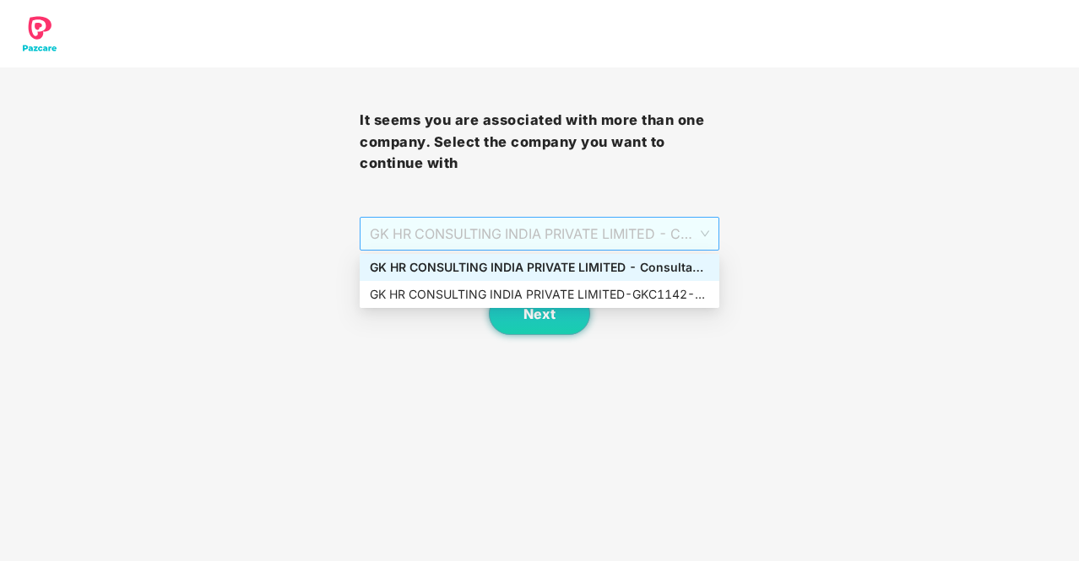
click at [587, 234] on span "GK HR CONSULTING INDIA PRIVATE LIMITED - Consultant - GKC1142 - ADMIN" at bounding box center [539, 234] width 339 height 32
click at [511, 295] on div "GK HR CONSULTING INDIA PRIVATE LIMITED - GKC1142 - ADMIN" at bounding box center [539, 294] width 339 height 19
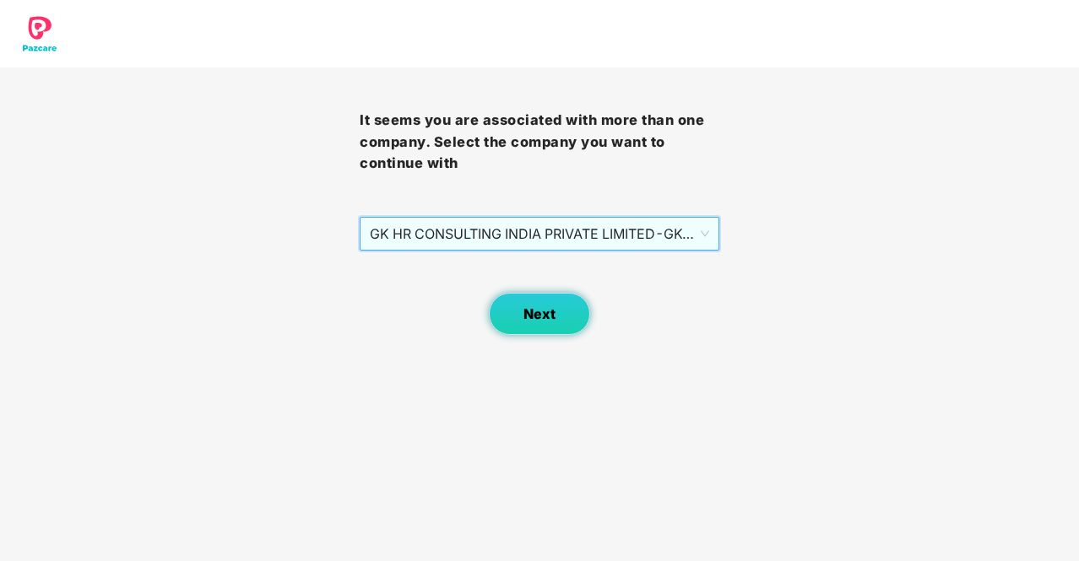
click at [544, 305] on button "Next" at bounding box center [539, 314] width 101 height 42
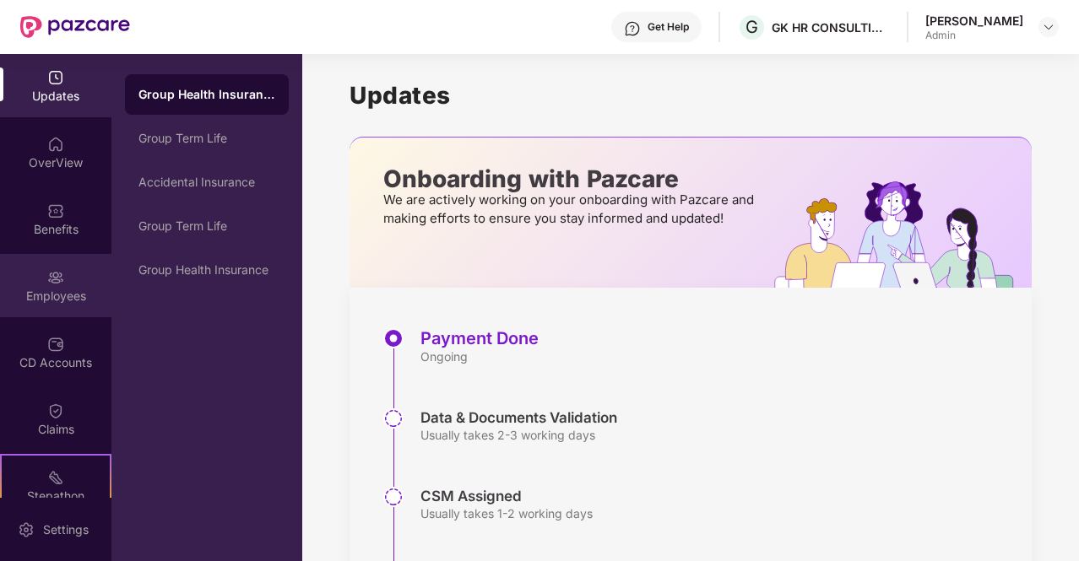
click at [71, 293] on div "Employees" at bounding box center [55, 296] width 111 height 17
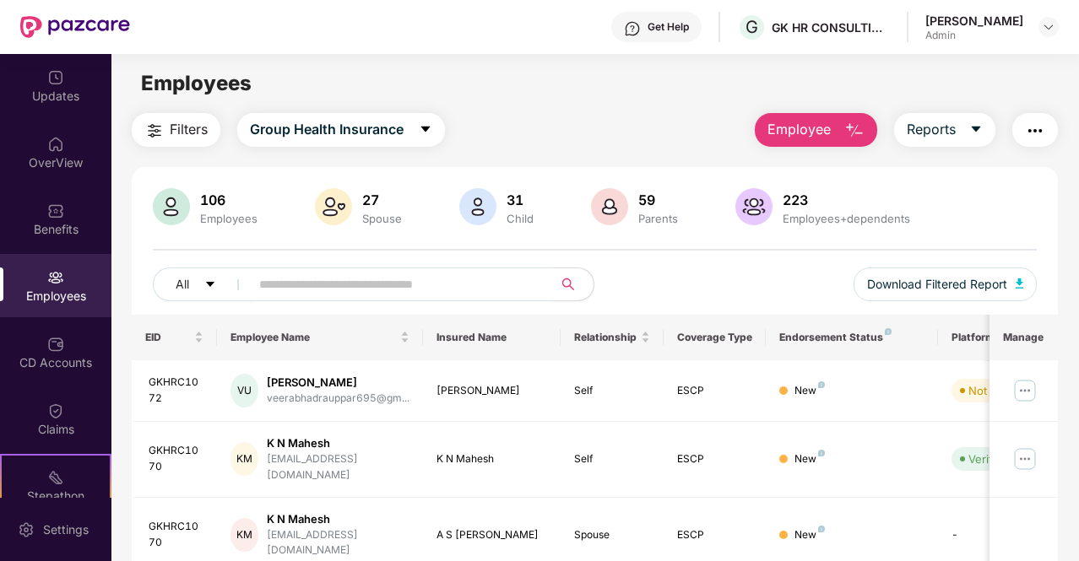
click at [819, 129] on span "Employee" at bounding box center [798, 129] width 63 height 21
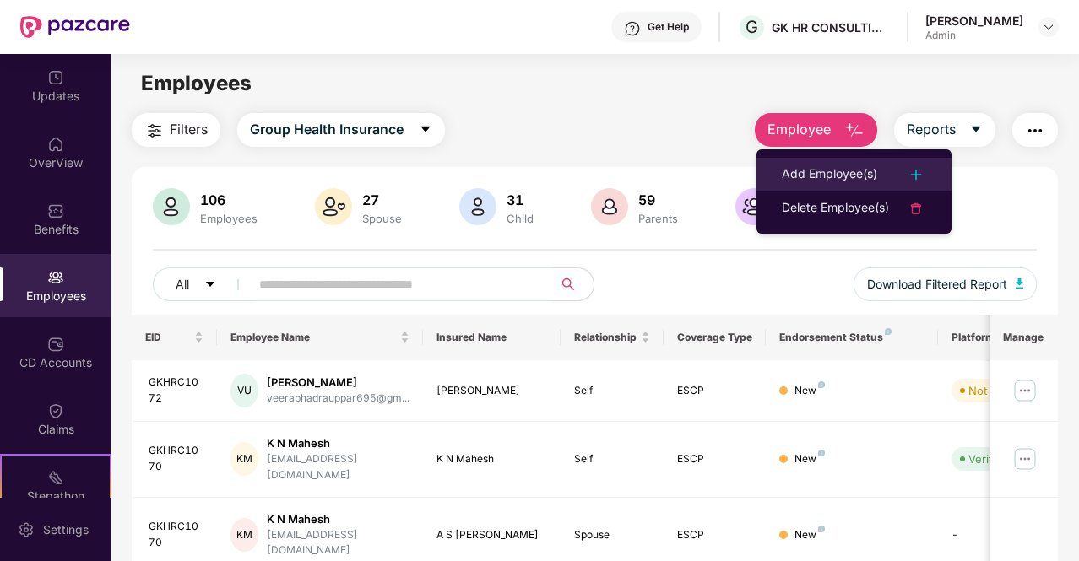
click at [821, 174] on div "Add Employee(s)" at bounding box center [829, 175] width 95 height 20
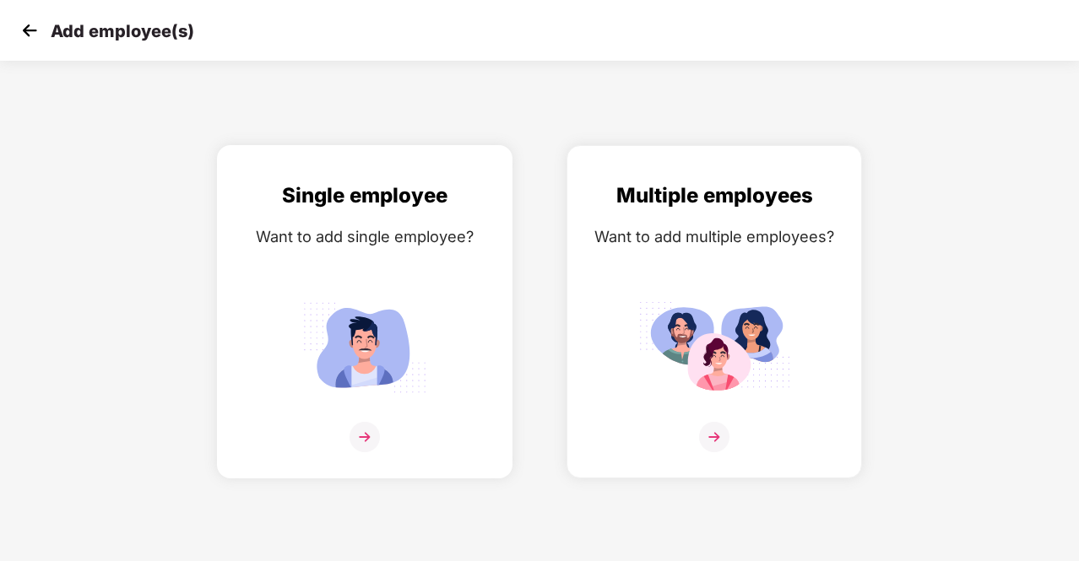
click at [344, 264] on div "Single employee Want to add single employee?" at bounding box center [365, 327] width 260 height 294
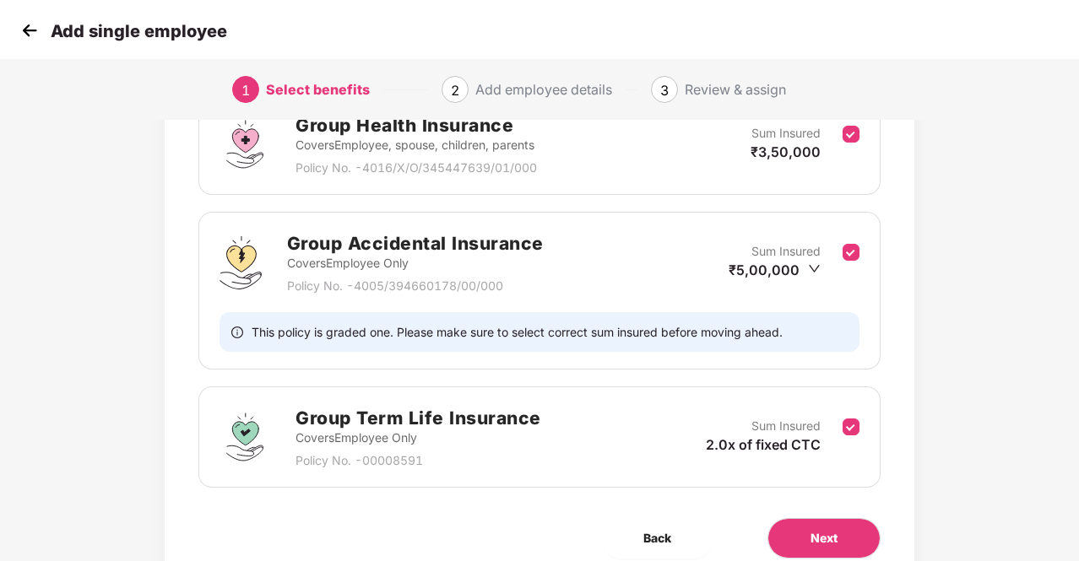
scroll to position [280, 0]
